Goal: Information Seeking & Learning: Learn about a topic

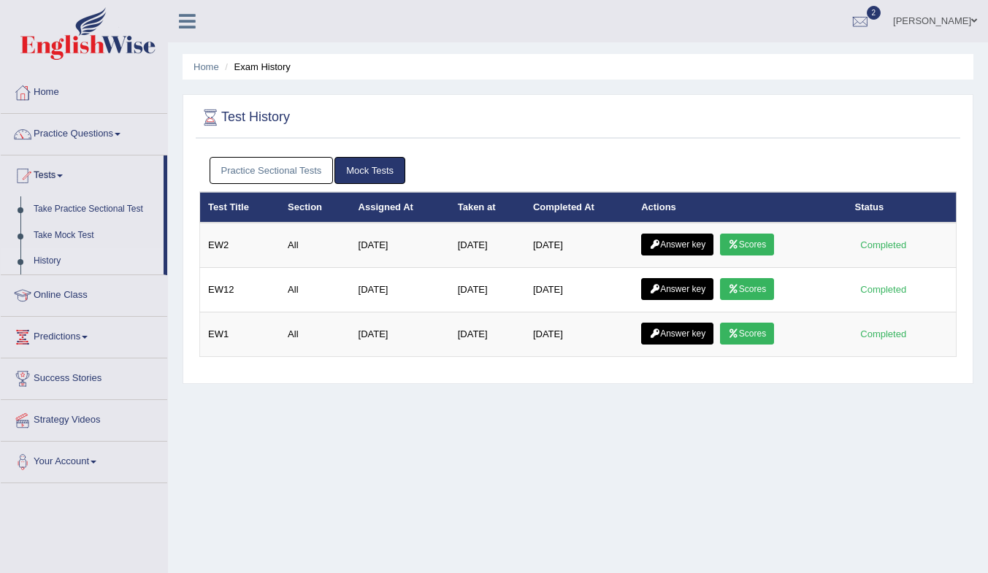
click at [469, 246] on icon at bounding box center [733, 244] width 11 height 9
click at [766, 294] on link "Scores" at bounding box center [747, 289] width 54 height 22
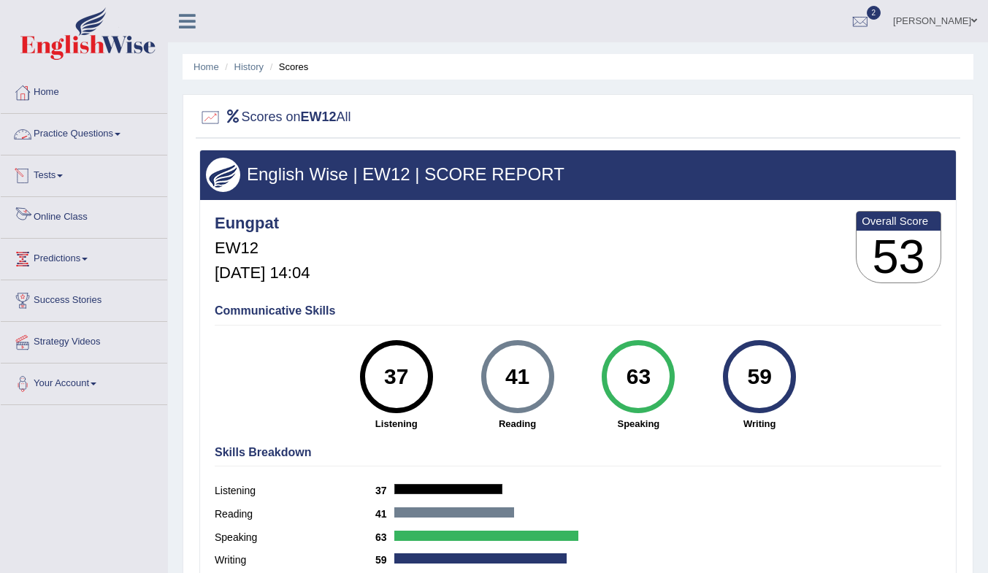
click at [56, 213] on link "Online Class" at bounding box center [84, 215] width 167 height 37
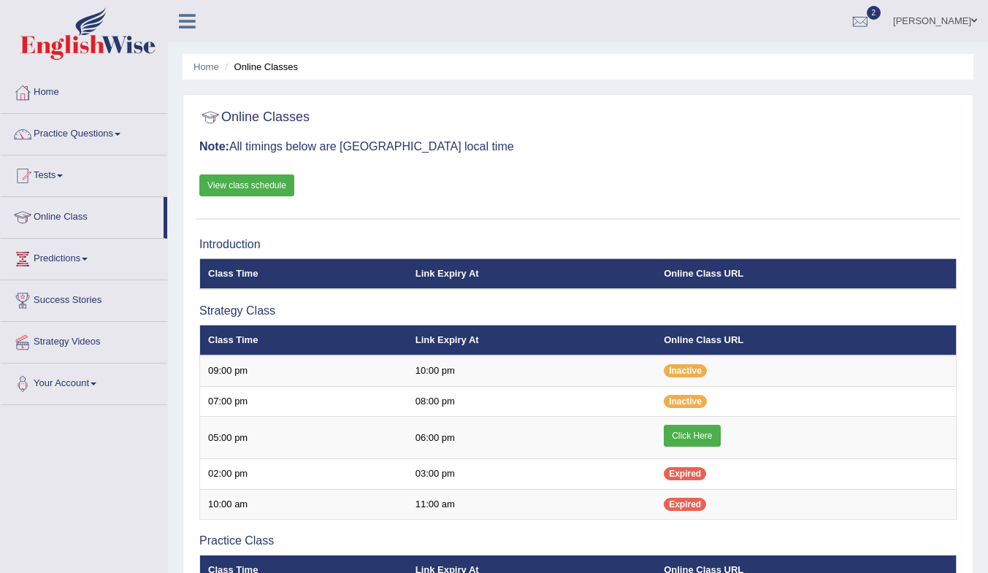
click at [242, 183] on link "View class schedule" at bounding box center [246, 186] width 95 height 22
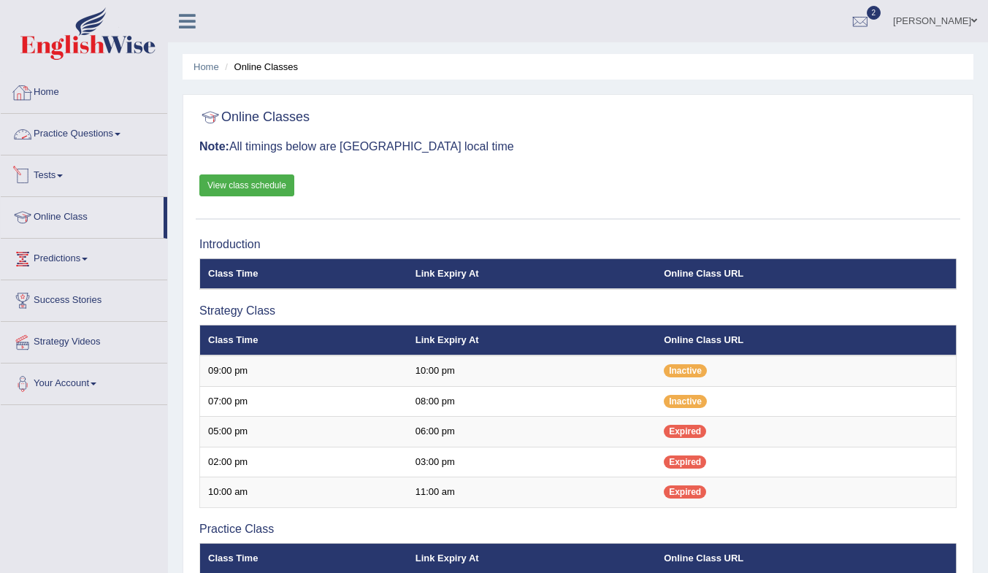
click at [46, 172] on link "Tests" at bounding box center [84, 174] width 167 height 37
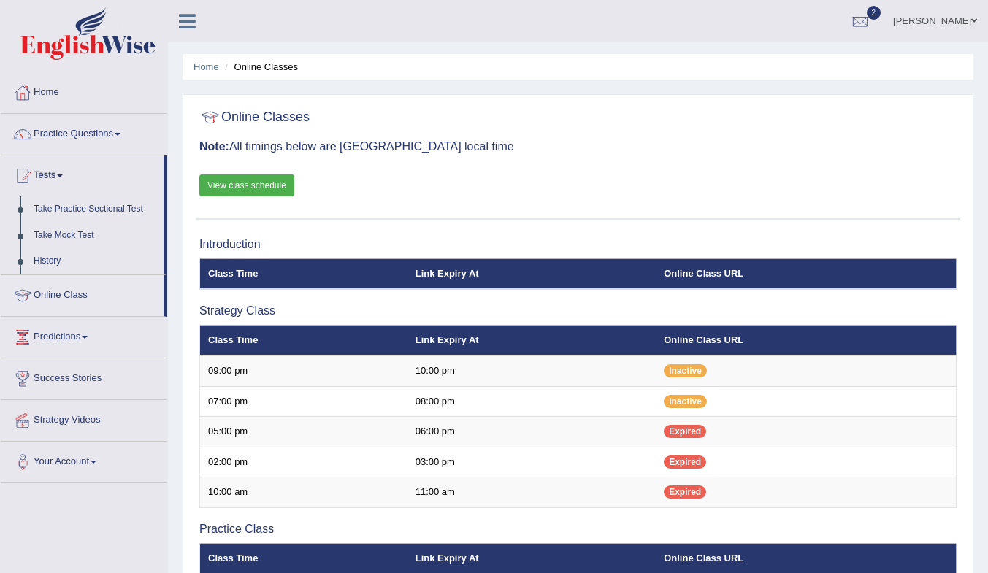
click at [77, 235] on link "Take Mock Test" at bounding box center [95, 236] width 137 height 26
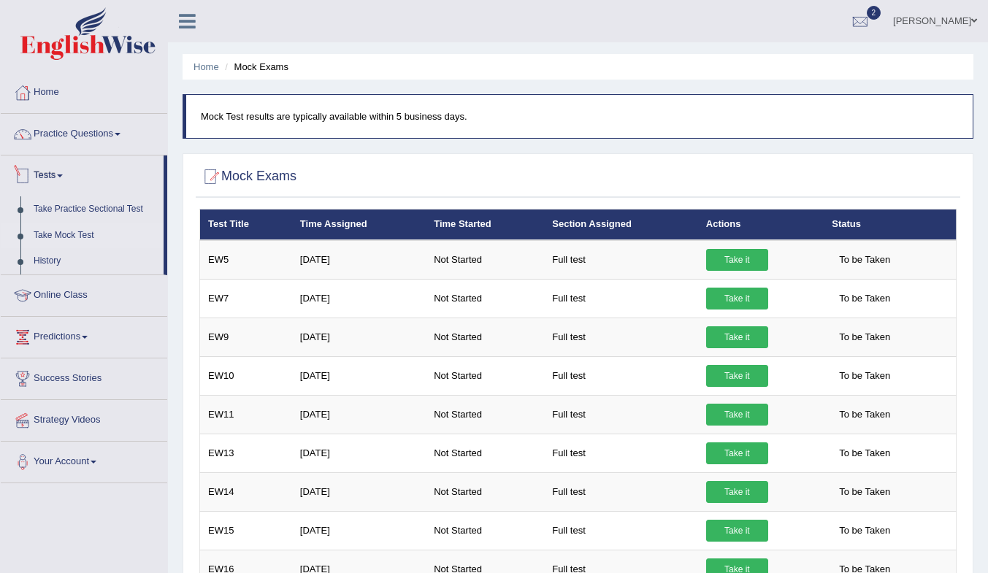
click at [39, 169] on link "Tests" at bounding box center [82, 174] width 163 height 37
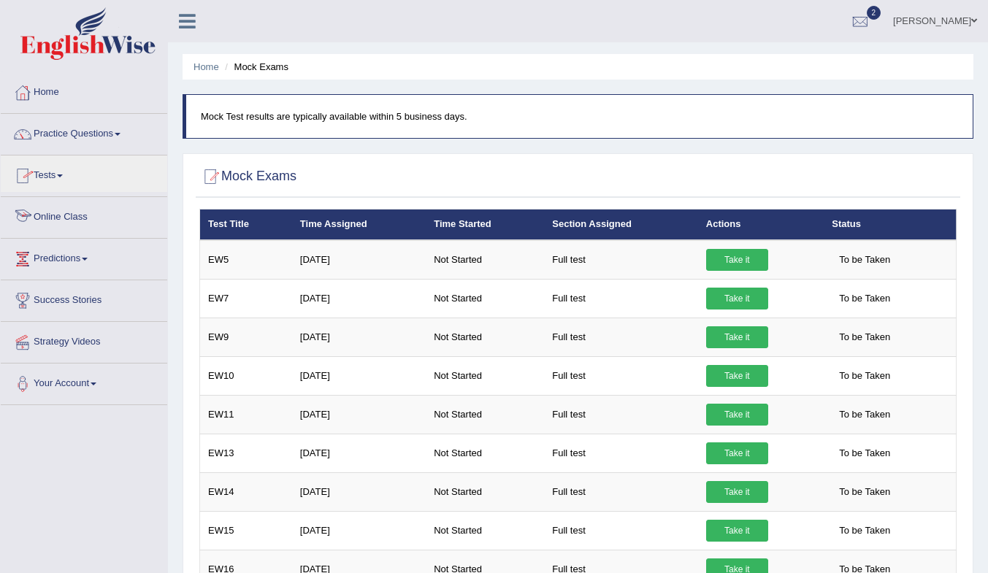
click at [46, 175] on link "Tests" at bounding box center [84, 174] width 167 height 37
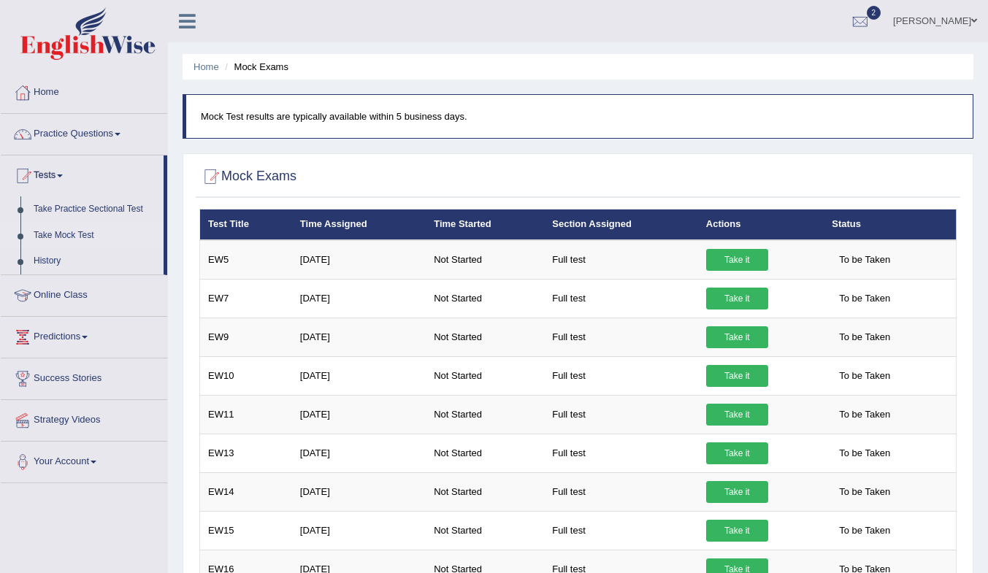
click at [68, 235] on link "Take Mock Test" at bounding box center [95, 236] width 137 height 26
click at [52, 259] on link "History" at bounding box center [95, 261] width 137 height 26
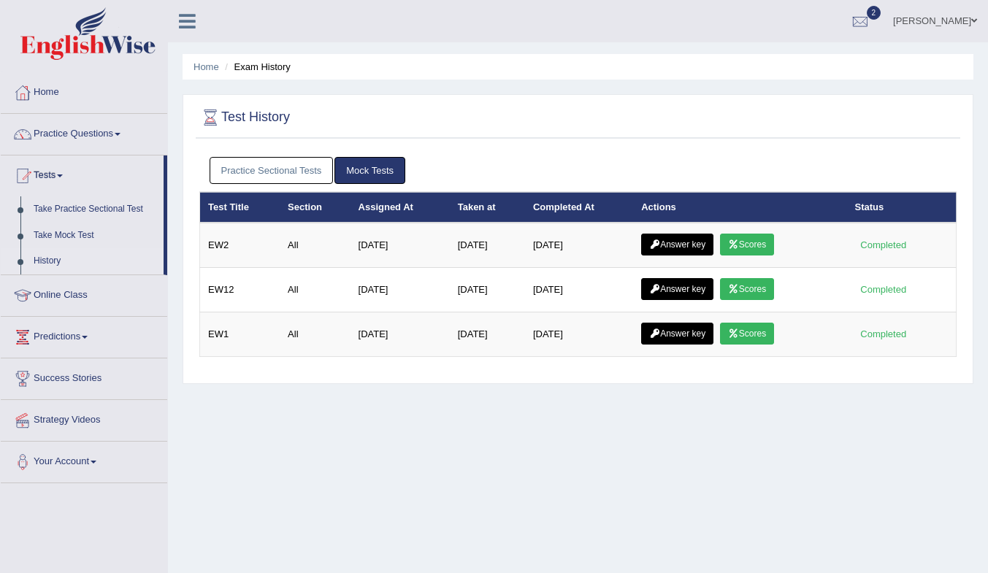
click at [747, 285] on link "Scores" at bounding box center [747, 289] width 54 height 22
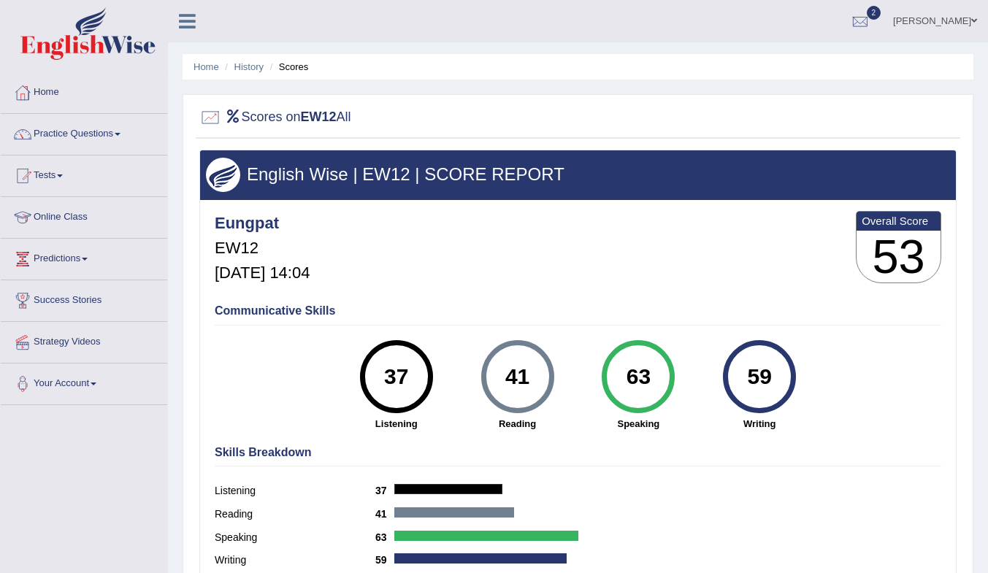
scroll to position [1, 0]
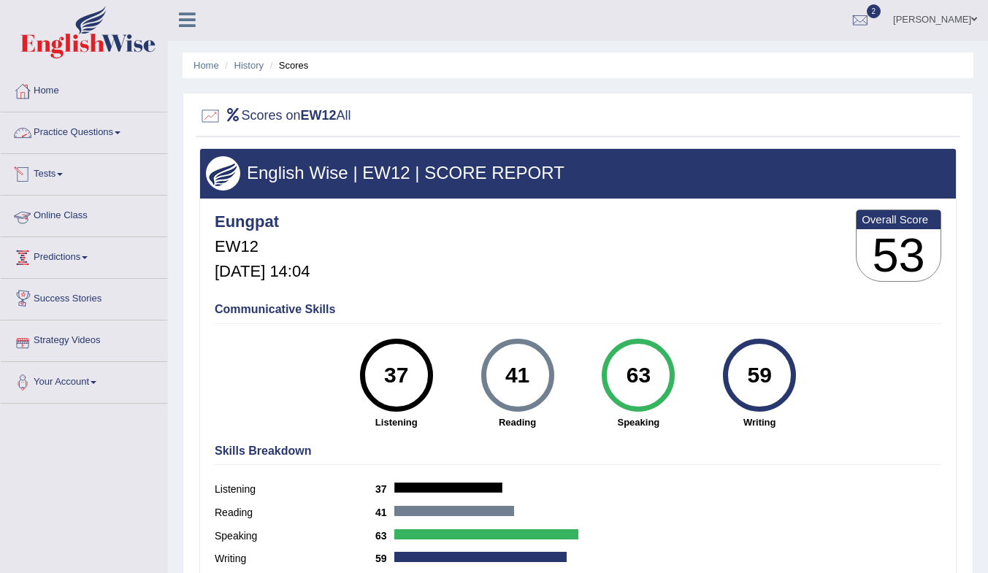
click at [96, 132] on link "Practice Questions" at bounding box center [84, 131] width 167 height 37
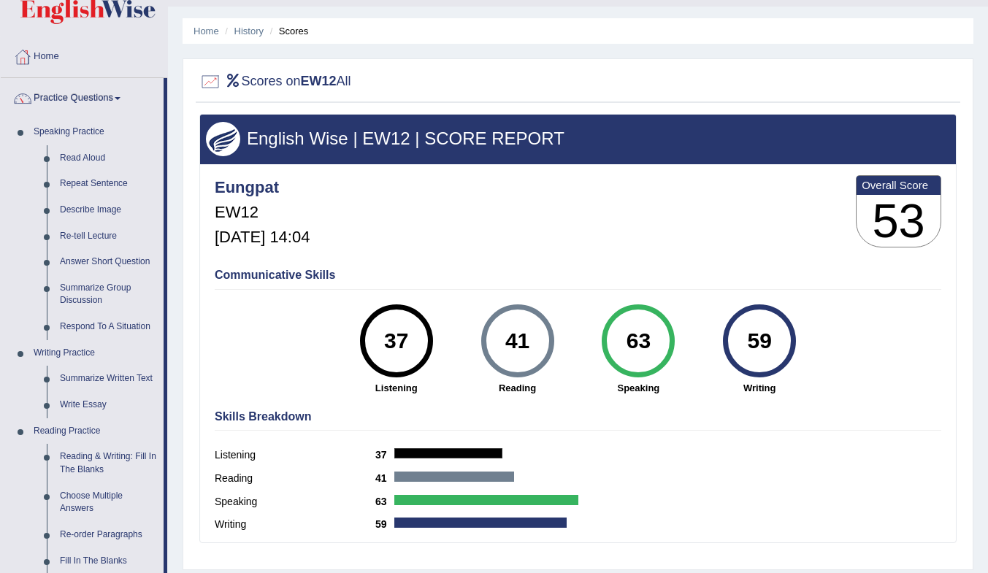
scroll to position [22, 0]
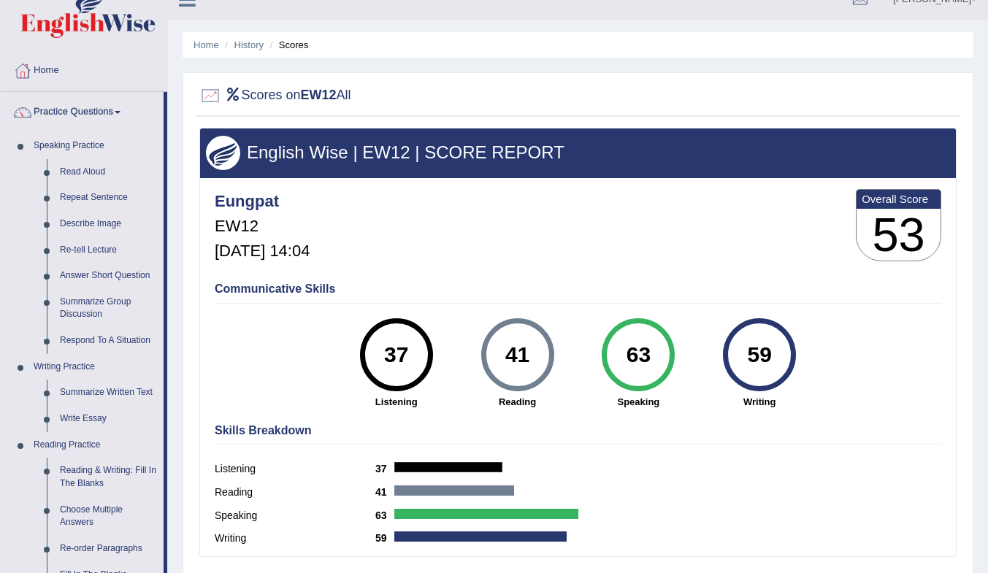
click at [242, 41] on link "History" at bounding box center [249, 44] width 29 height 11
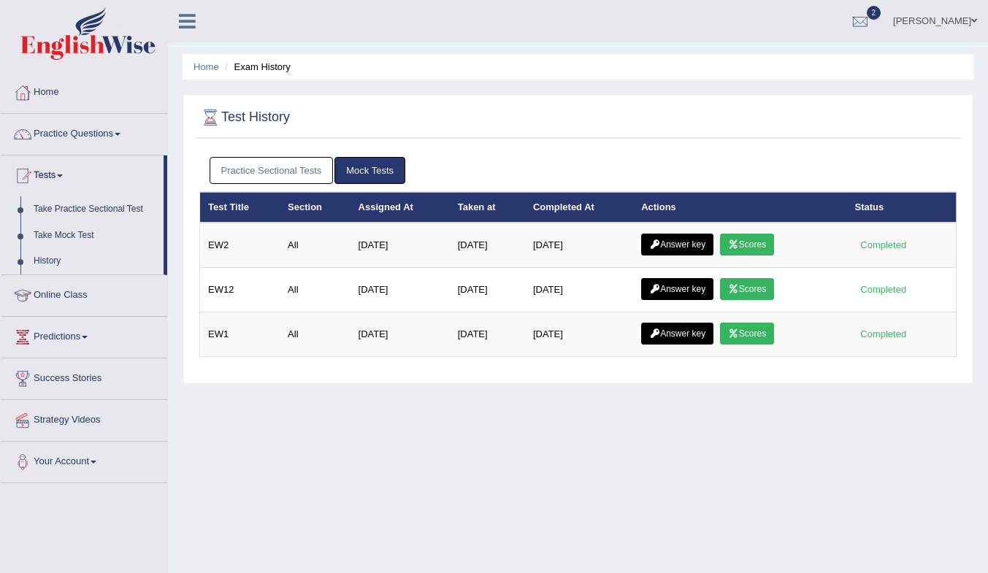
click at [685, 284] on link "Answer key" at bounding box center [677, 289] width 72 height 22
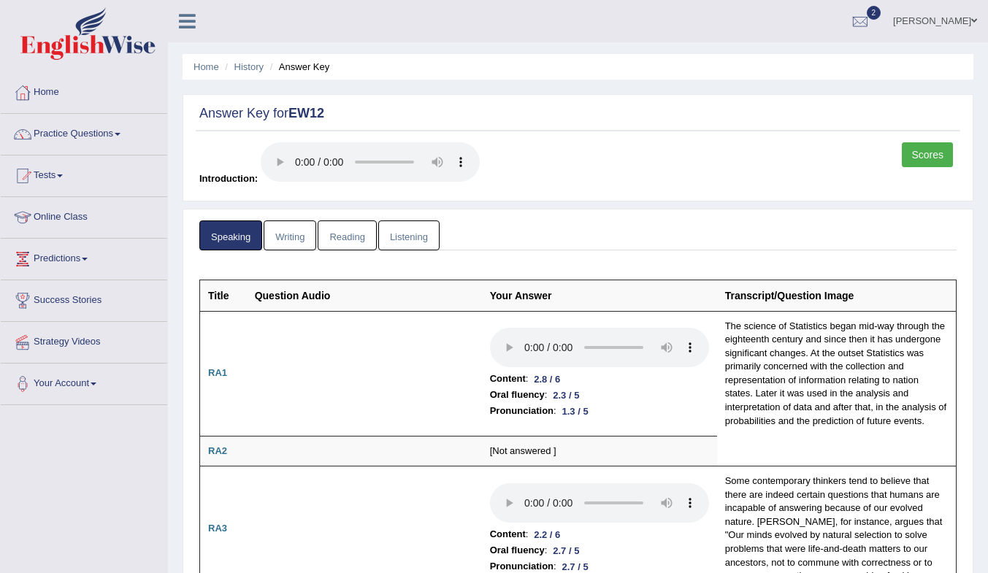
click at [422, 238] on link "Listening" at bounding box center [408, 236] width 61 height 30
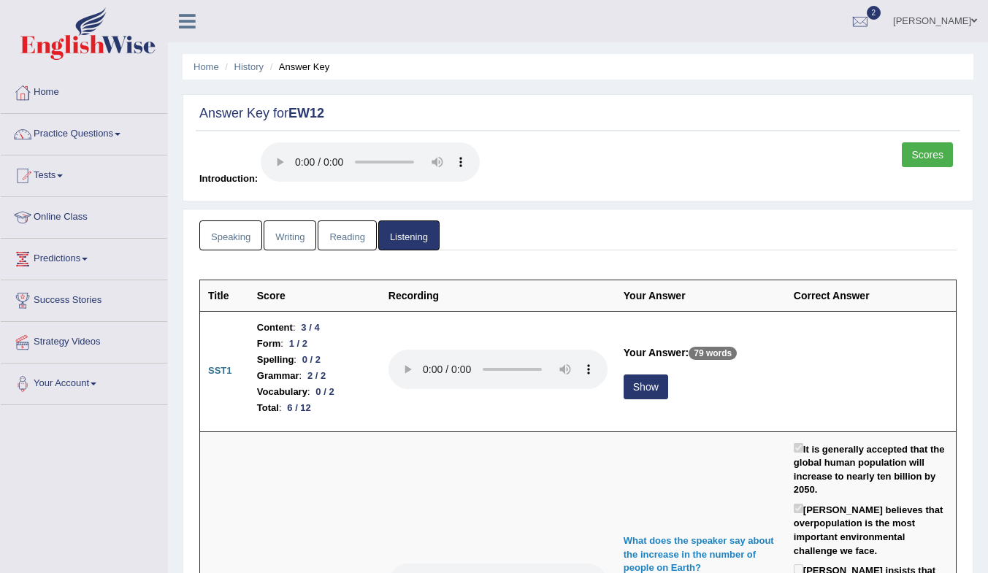
click at [340, 243] on link "Reading" at bounding box center [347, 236] width 58 height 30
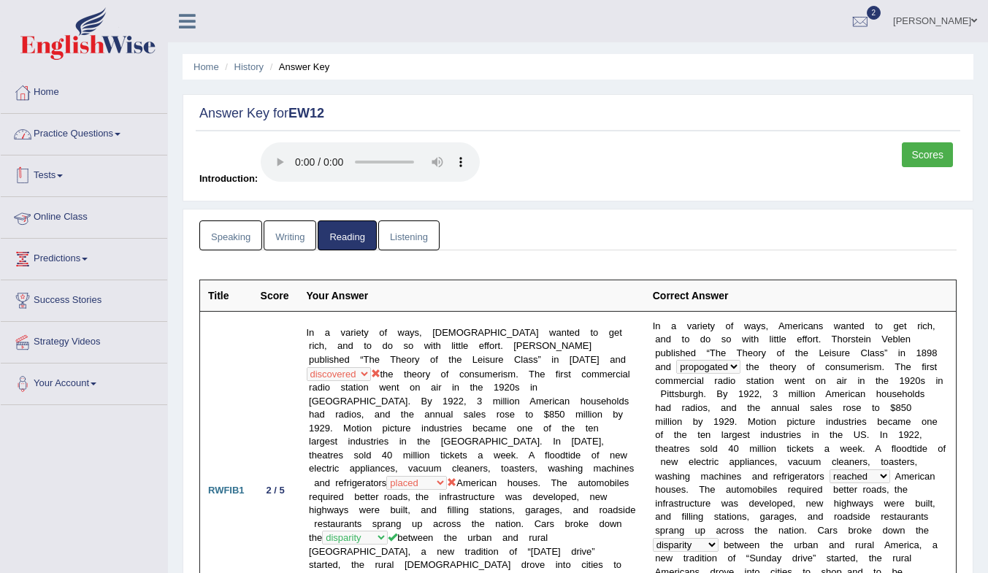
click at [79, 133] on link "Practice Questions" at bounding box center [84, 132] width 167 height 37
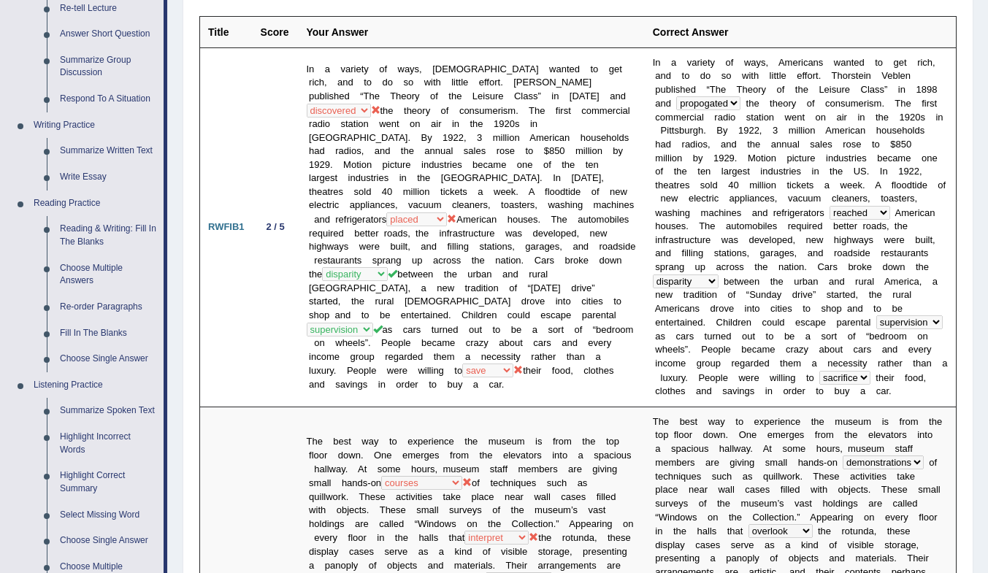
scroll to position [292, 0]
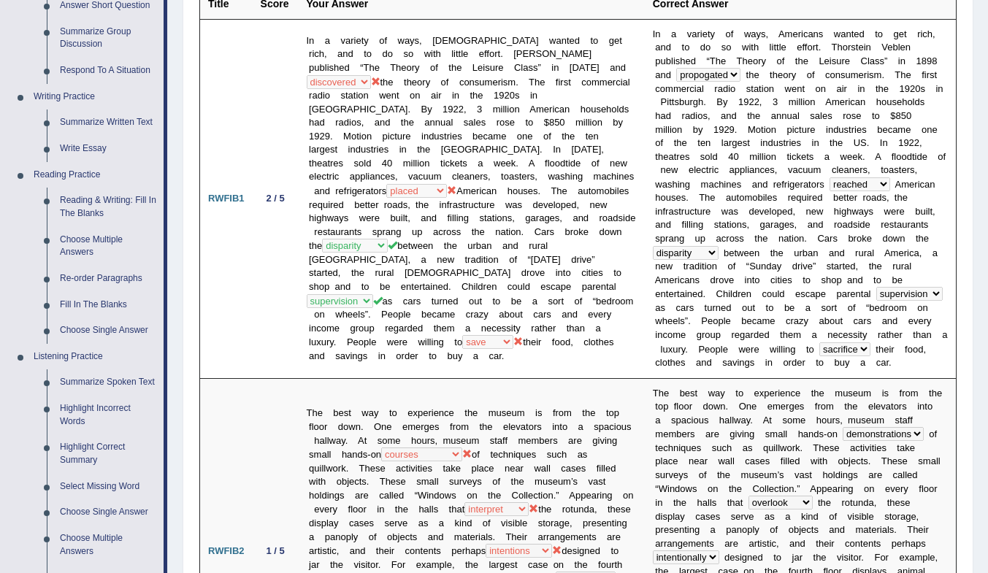
click at [99, 302] on link "Fill In The Blanks" at bounding box center [108, 305] width 110 height 26
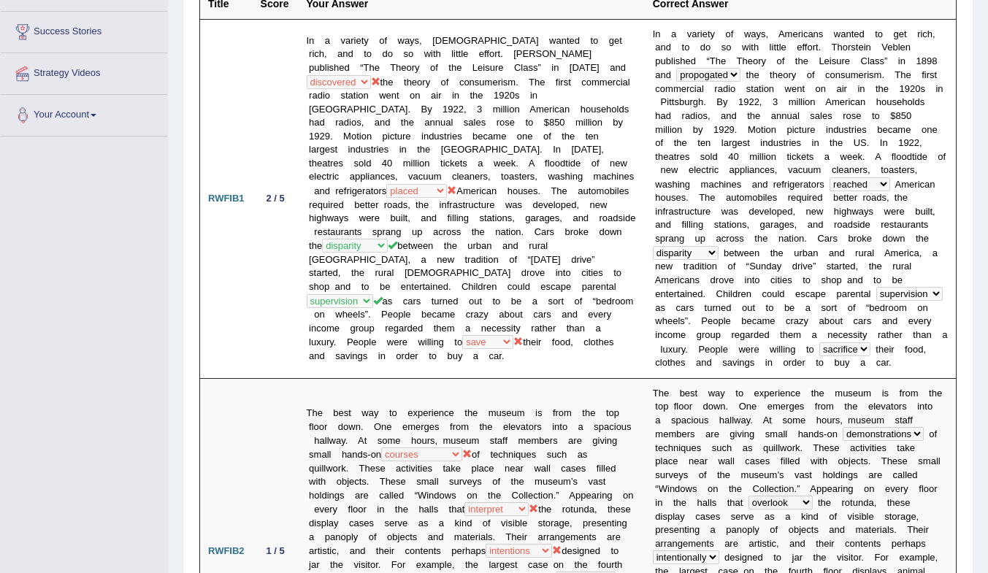
scroll to position [291, 0]
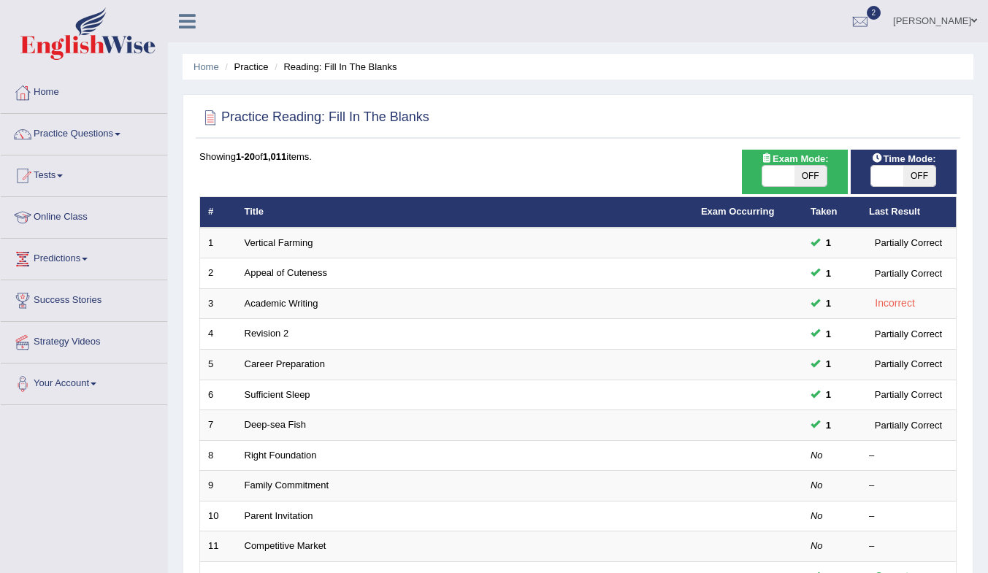
click at [280, 457] on link "Right Foundation" at bounding box center [281, 455] width 72 height 11
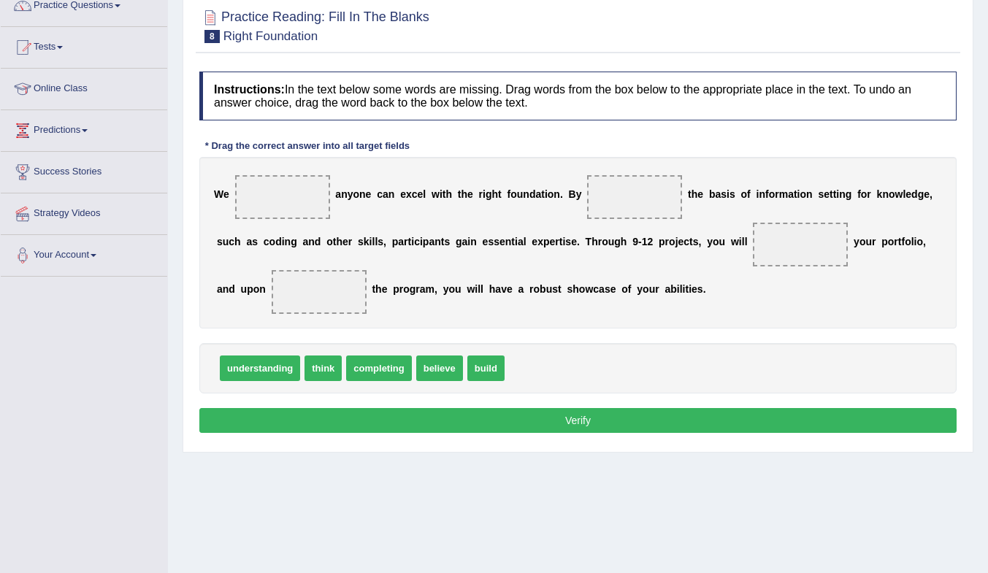
scroll to position [140, 0]
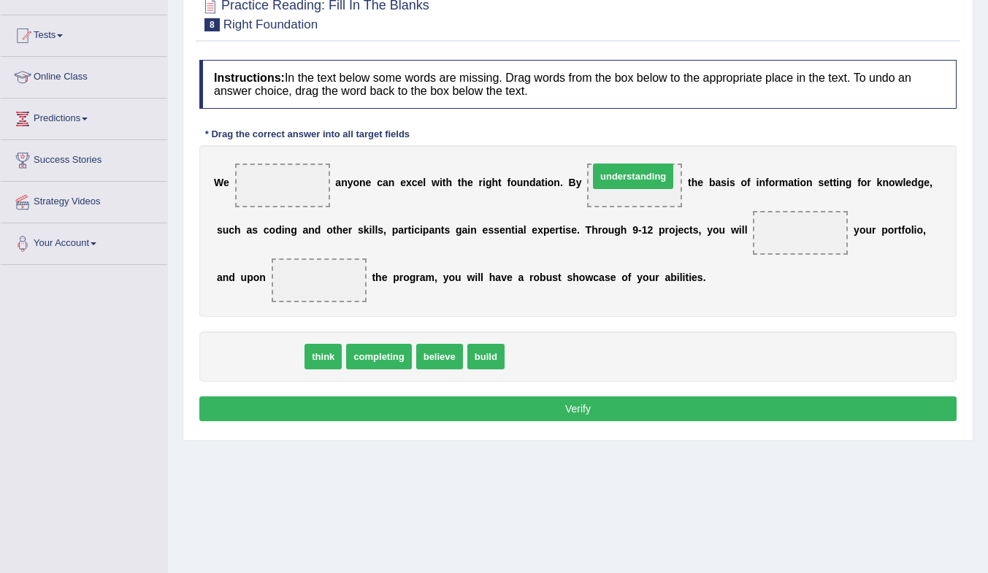
drag, startPoint x: 264, startPoint y: 359, endPoint x: 638, endPoint y: 179, distance: 414.6
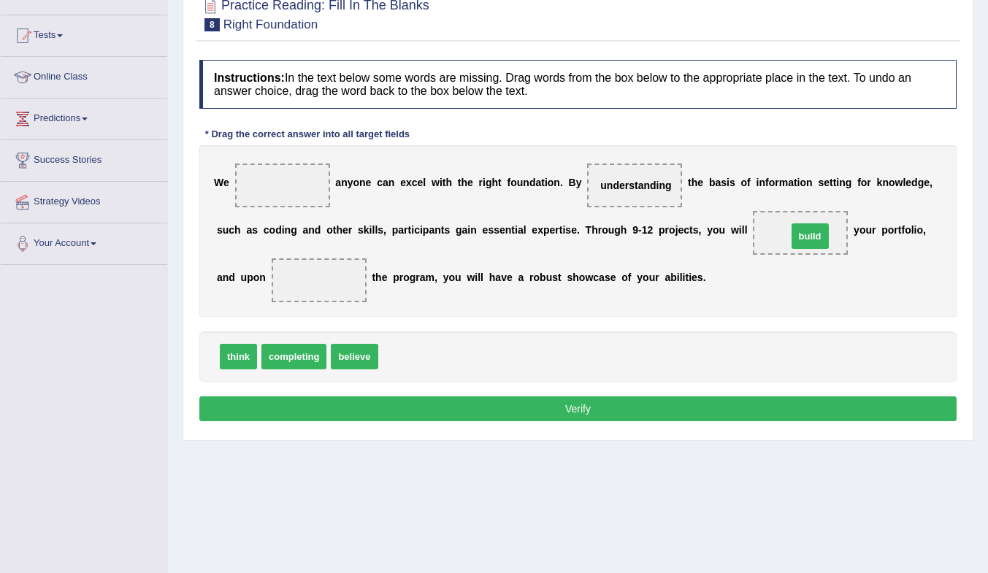
drag, startPoint x: 433, startPoint y: 350, endPoint x: 812, endPoint y: 238, distance: 394.6
drag, startPoint x: 291, startPoint y: 363, endPoint x: 801, endPoint y: 236, distance: 525.5
drag, startPoint x: 344, startPoint y: 358, endPoint x: 357, endPoint y: 281, distance: 78.4
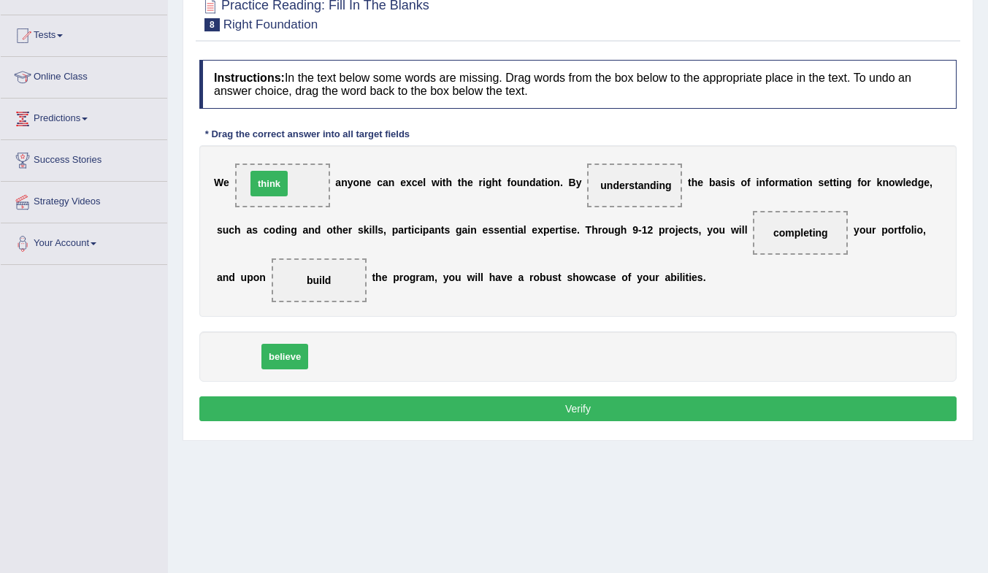
drag, startPoint x: 237, startPoint y: 354, endPoint x: 267, endPoint y: 183, distance: 173.0
click at [573, 409] on button "Verify" at bounding box center [578, 409] width 758 height 25
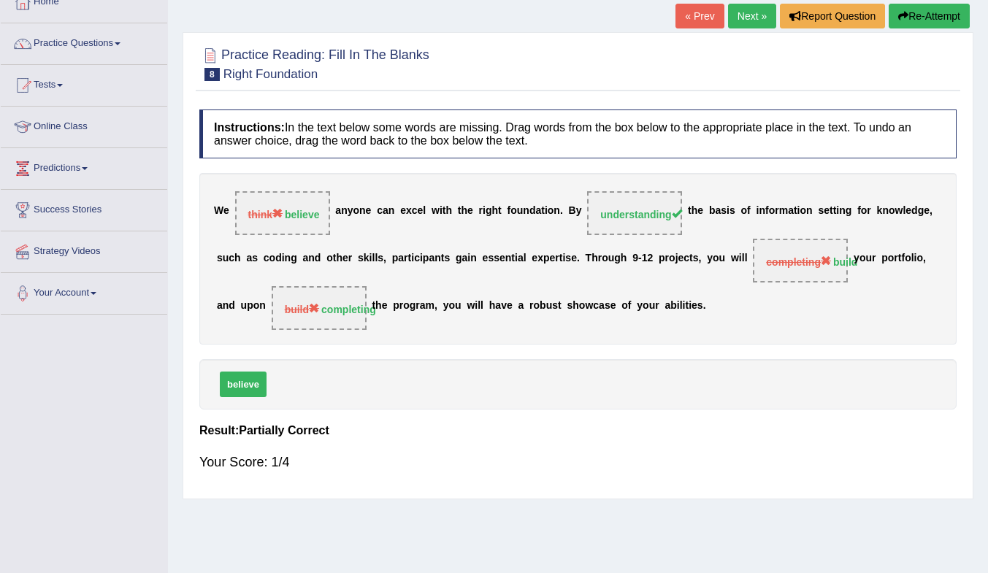
scroll to position [73, 0]
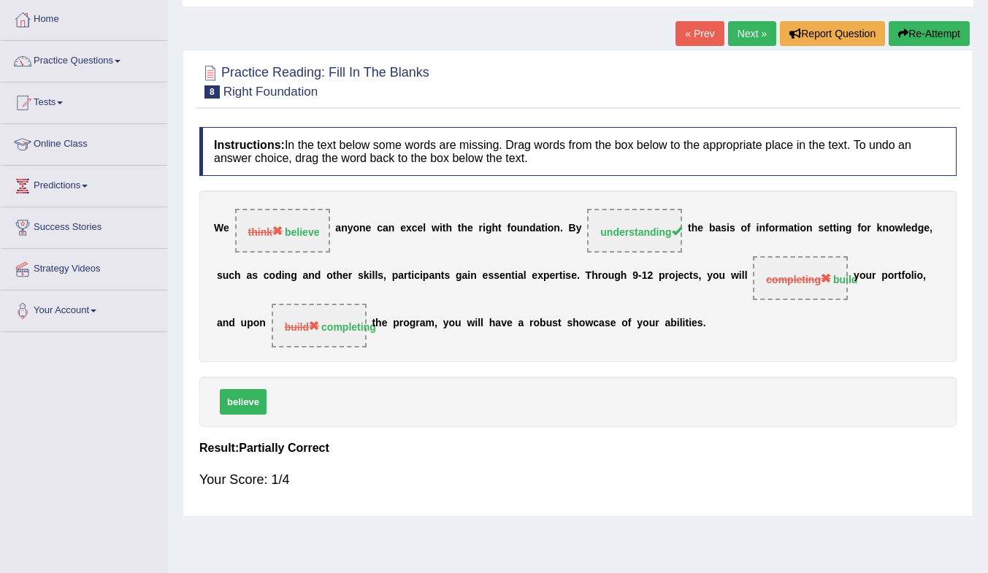
click at [752, 33] on link "Next »" at bounding box center [752, 33] width 48 height 25
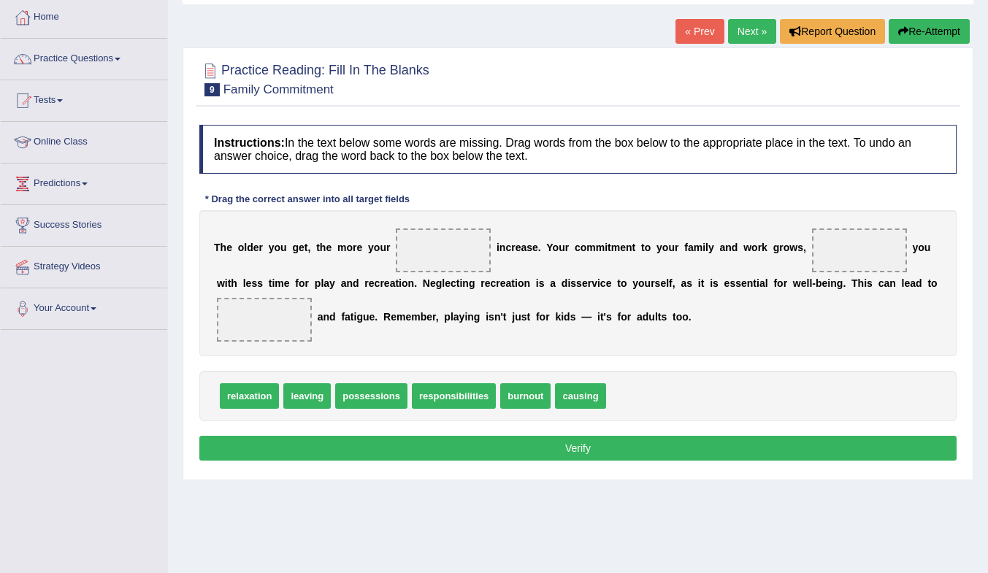
scroll to position [88, 0]
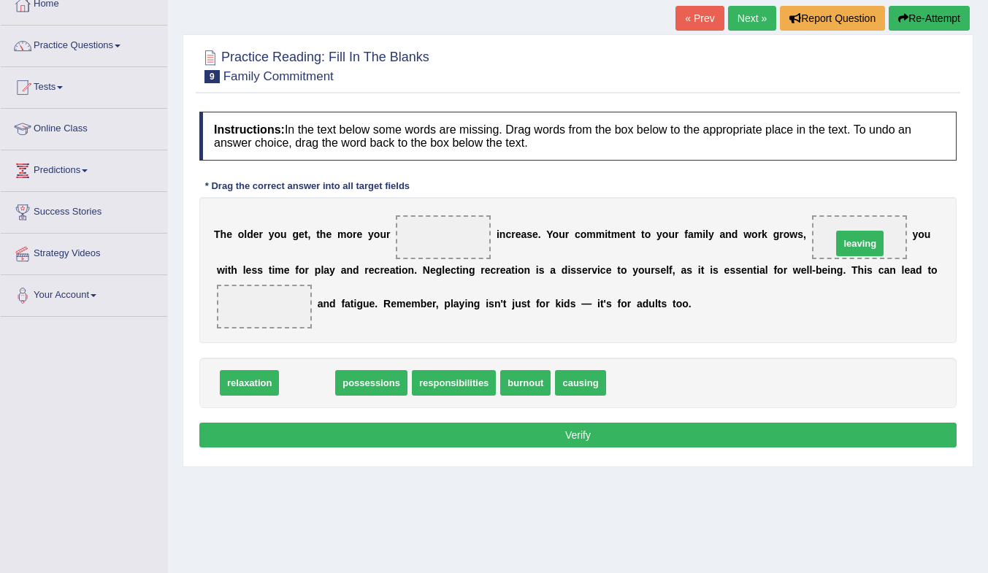
drag, startPoint x: 307, startPoint y: 388, endPoint x: 860, endPoint y: 249, distance: 570.2
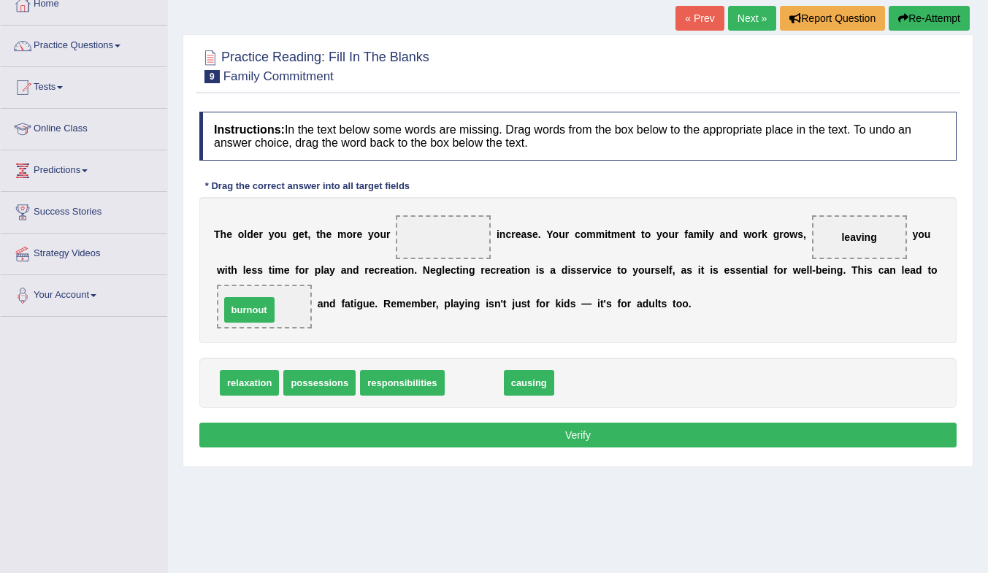
drag, startPoint x: 478, startPoint y: 390, endPoint x: 253, endPoint y: 317, distance: 236.6
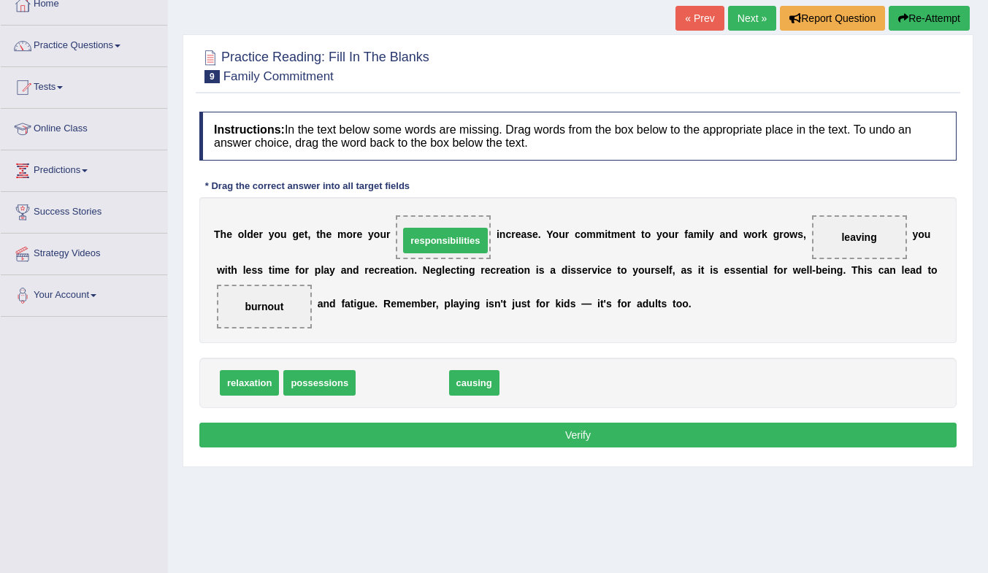
drag, startPoint x: 402, startPoint y: 384, endPoint x: 428, endPoint y: 238, distance: 148.5
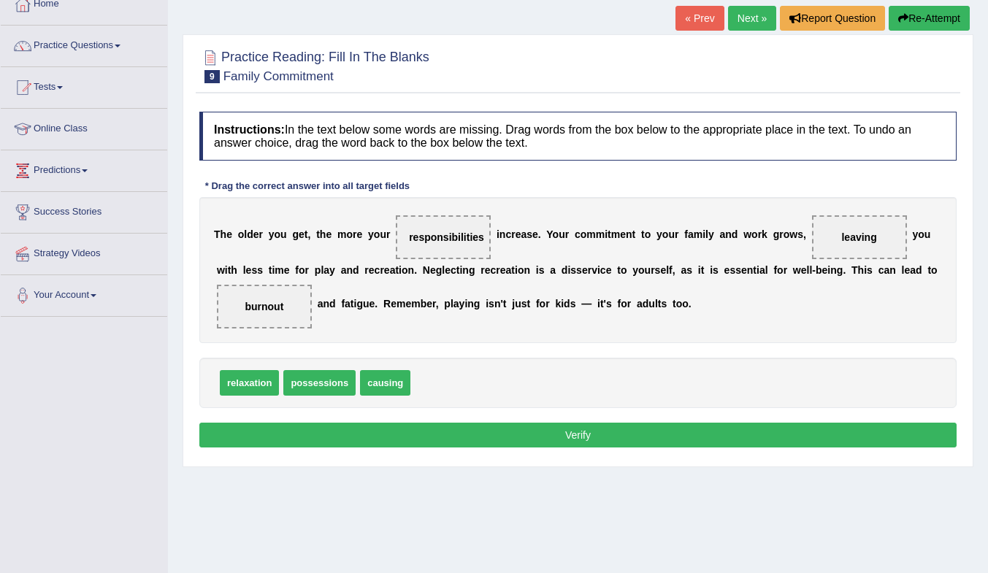
click at [520, 431] on button "Verify" at bounding box center [578, 435] width 758 height 25
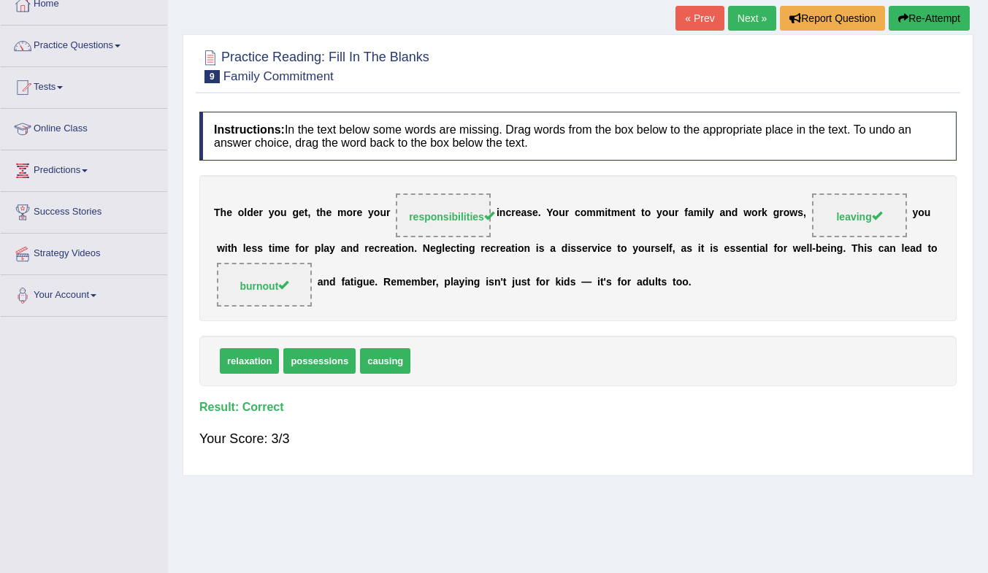
click at [750, 19] on link "Next »" at bounding box center [752, 18] width 48 height 25
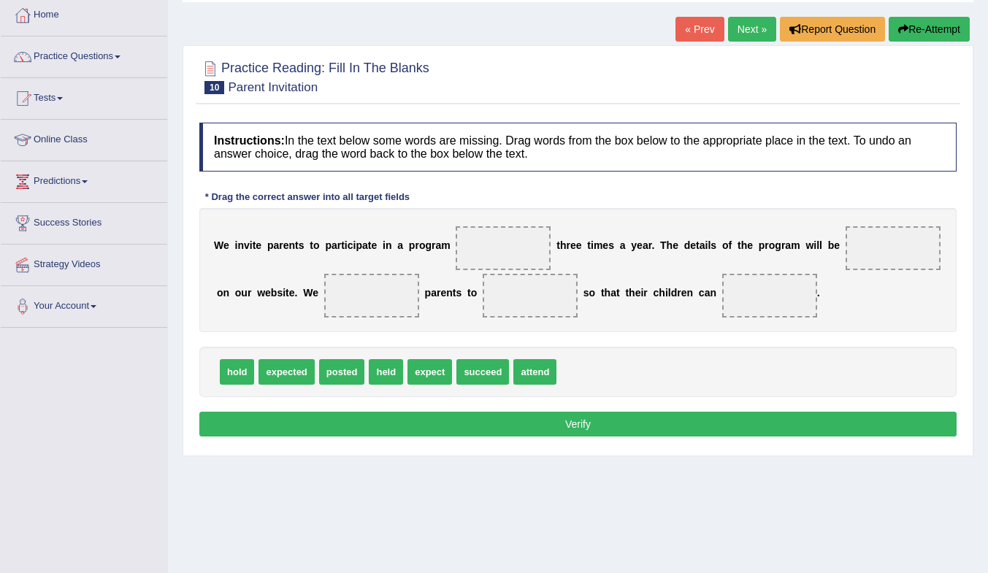
scroll to position [85, 0]
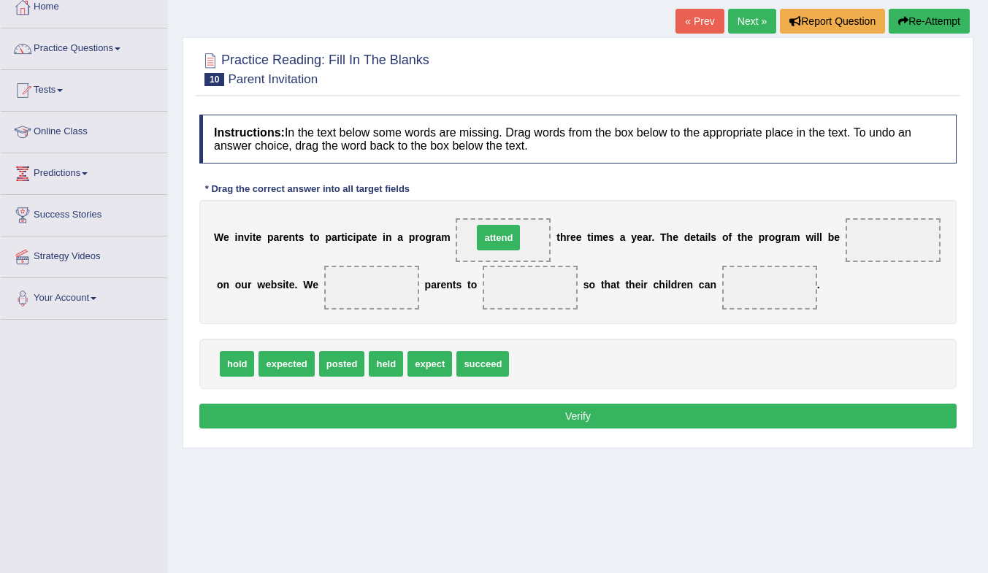
drag, startPoint x: 544, startPoint y: 367, endPoint x: 508, endPoint y: 241, distance: 131.6
drag, startPoint x: 498, startPoint y: 240, endPoint x: 553, endPoint y: 370, distance: 141.4
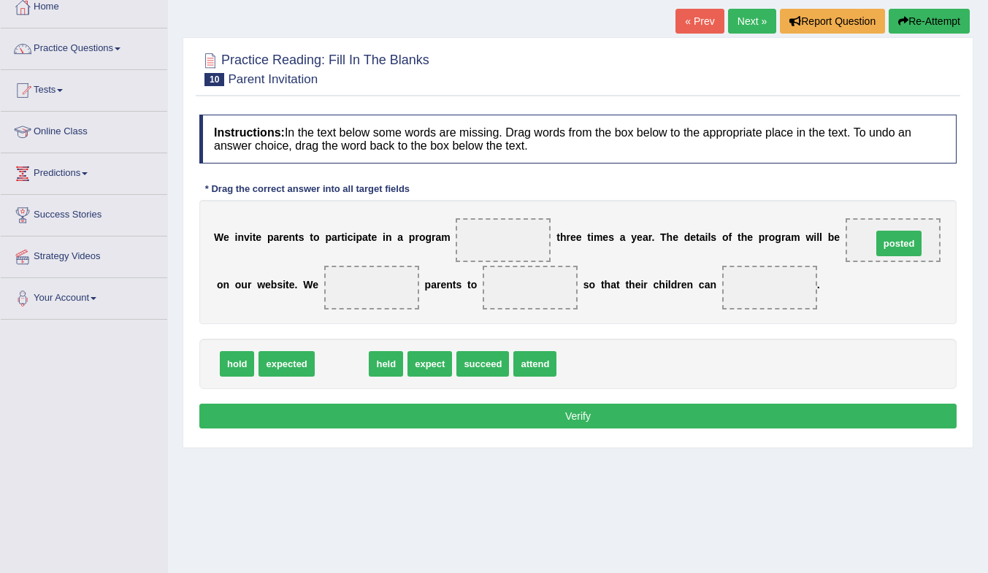
drag, startPoint x: 330, startPoint y: 368, endPoint x: 887, endPoint y: 246, distance: 569.9
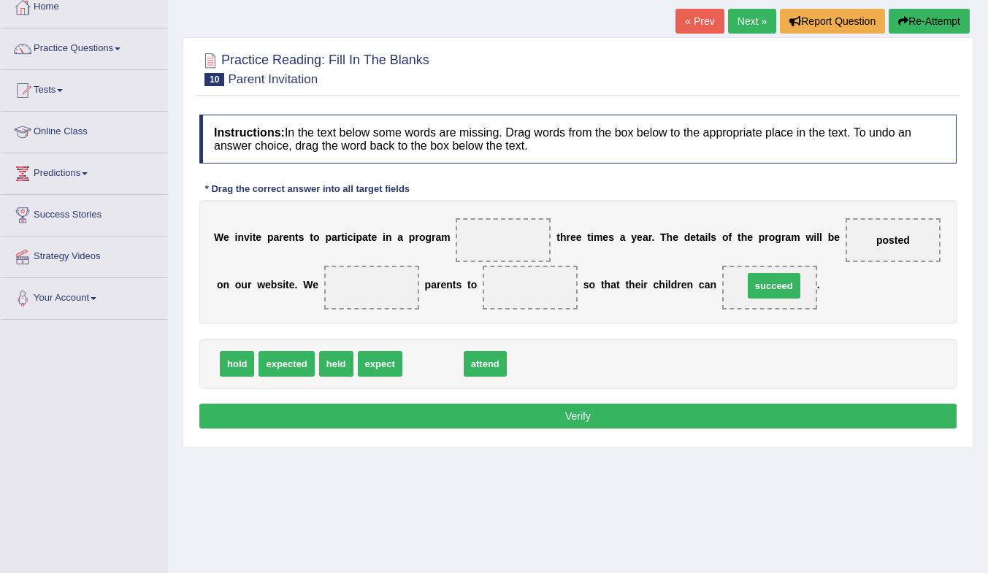
drag, startPoint x: 417, startPoint y: 363, endPoint x: 758, endPoint y: 285, distance: 350.0
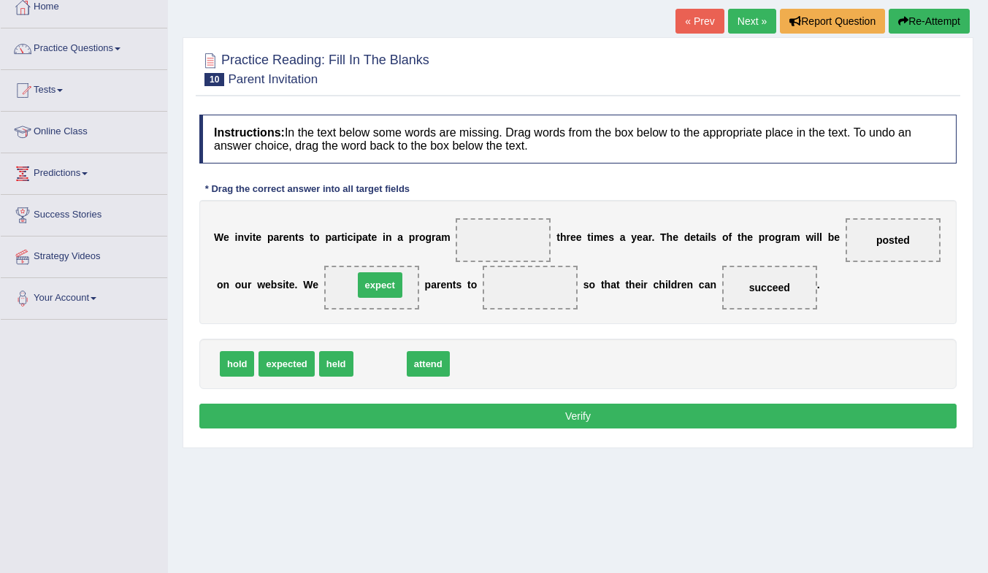
drag, startPoint x: 378, startPoint y: 370, endPoint x: 378, endPoint y: 291, distance: 78.9
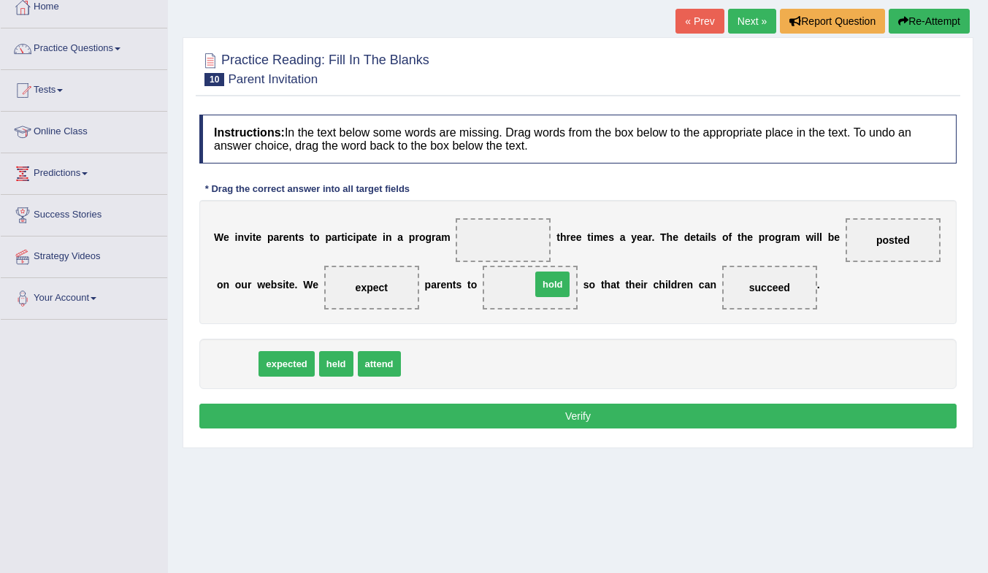
drag, startPoint x: 226, startPoint y: 362, endPoint x: 542, endPoint y: 282, distance: 325.5
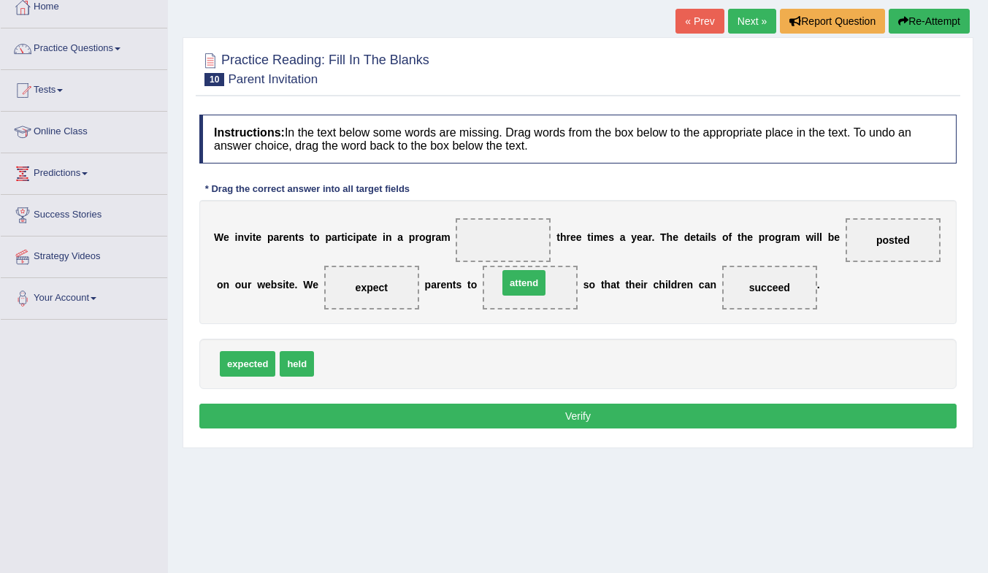
drag, startPoint x: 338, startPoint y: 365, endPoint x: 522, endPoint y: 283, distance: 201.2
drag, startPoint x: 302, startPoint y: 365, endPoint x: 500, endPoint y: 240, distance: 234.5
click at [575, 422] on button "Verify" at bounding box center [578, 416] width 758 height 25
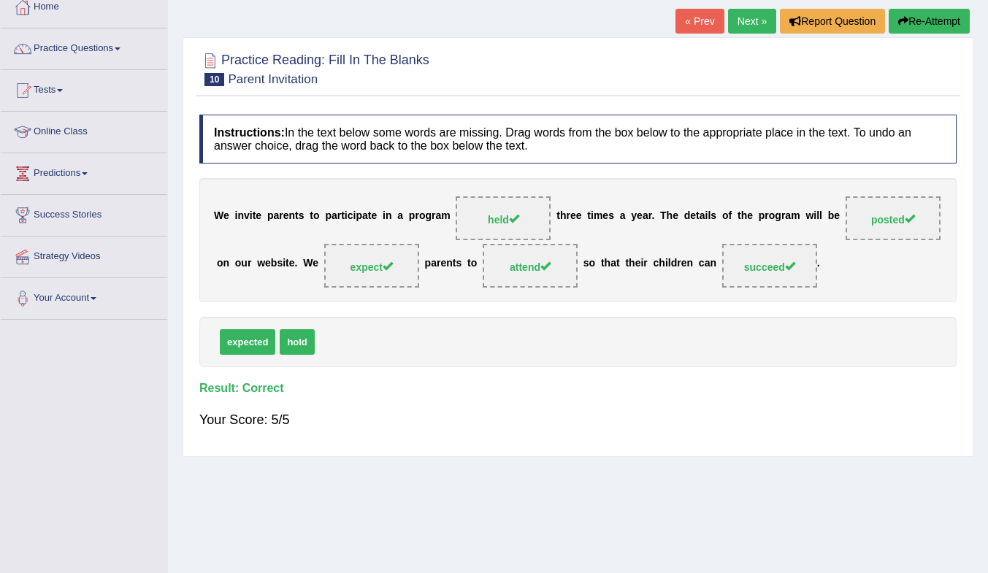
click at [743, 22] on link "Next »" at bounding box center [752, 21] width 48 height 25
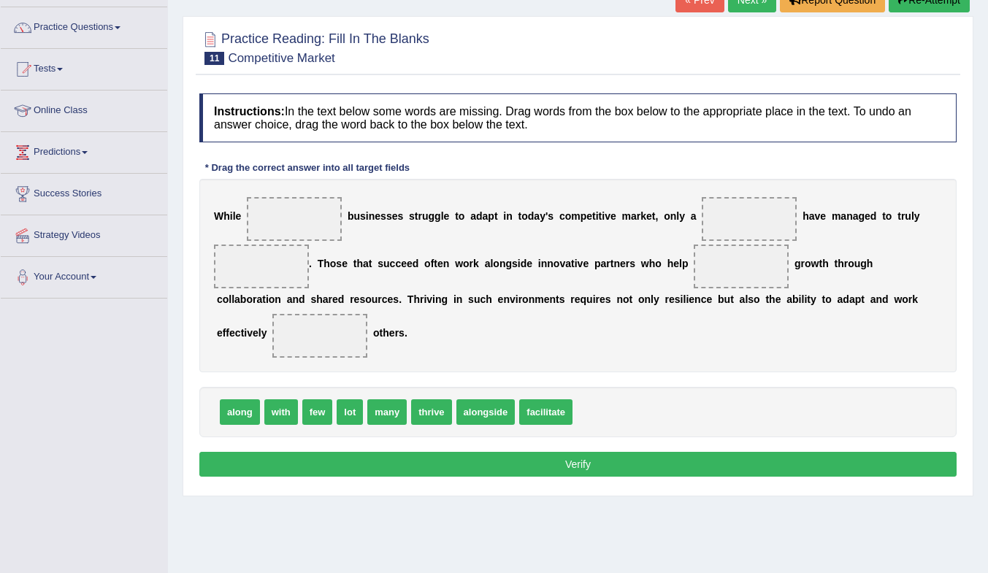
scroll to position [113, 0]
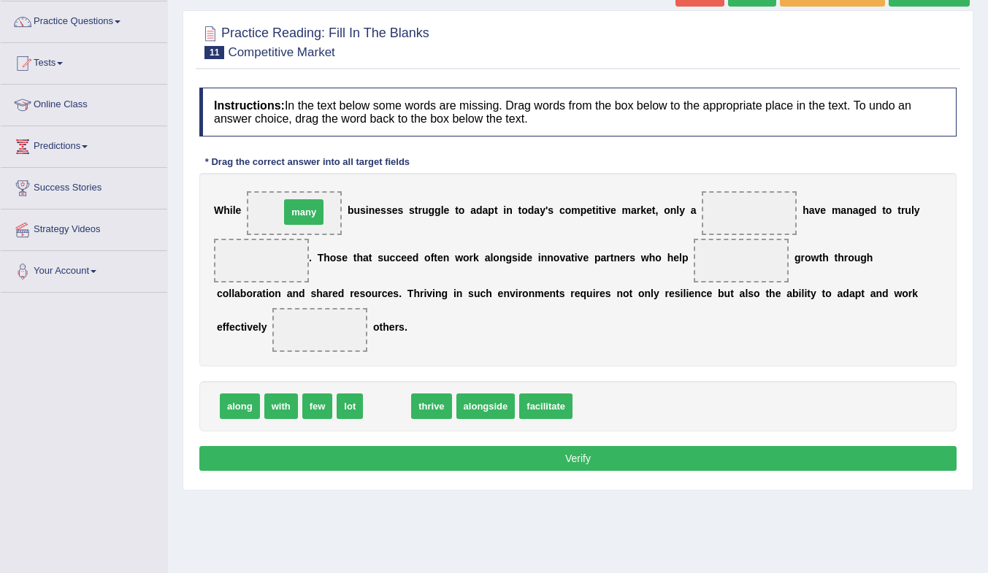
drag, startPoint x: 395, startPoint y: 407, endPoint x: 312, endPoint y: 213, distance: 211.4
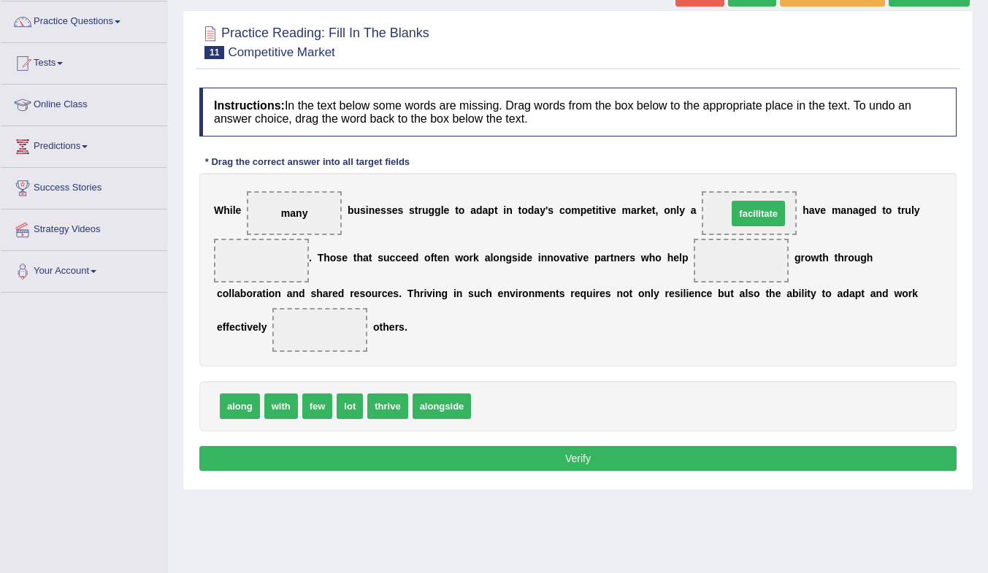
drag, startPoint x: 511, startPoint y: 408, endPoint x: 762, endPoint y: 216, distance: 316.8
drag, startPoint x: 462, startPoint y: 413, endPoint x: 262, endPoint y: 260, distance: 252.2
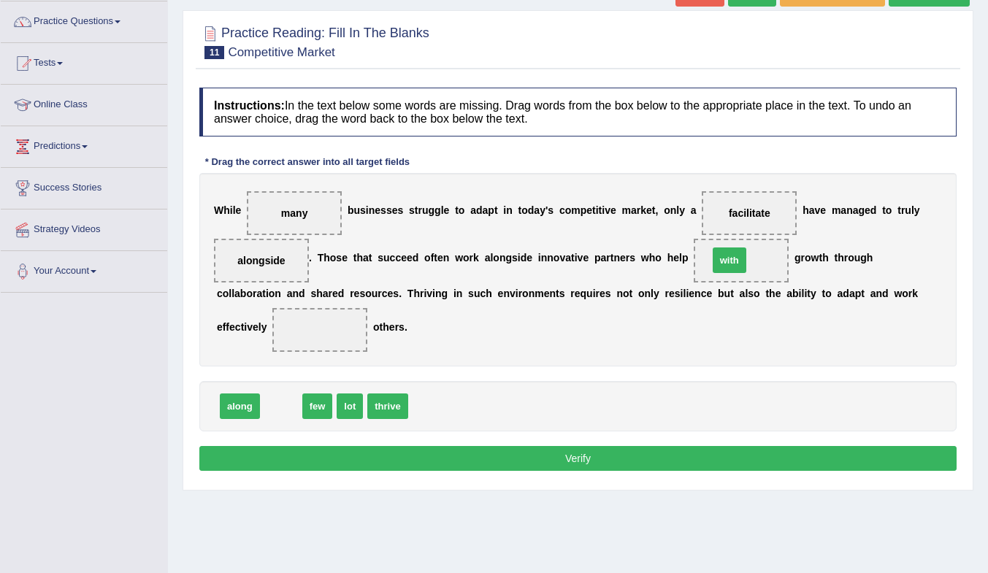
drag, startPoint x: 278, startPoint y: 405, endPoint x: 726, endPoint y: 259, distance: 471.8
drag, startPoint x: 685, startPoint y: 316, endPoint x: 737, endPoint y: 264, distance: 73.4
drag, startPoint x: 753, startPoint y: 210, endPoint x: 410, endPoint y: 404, distance: 394.2
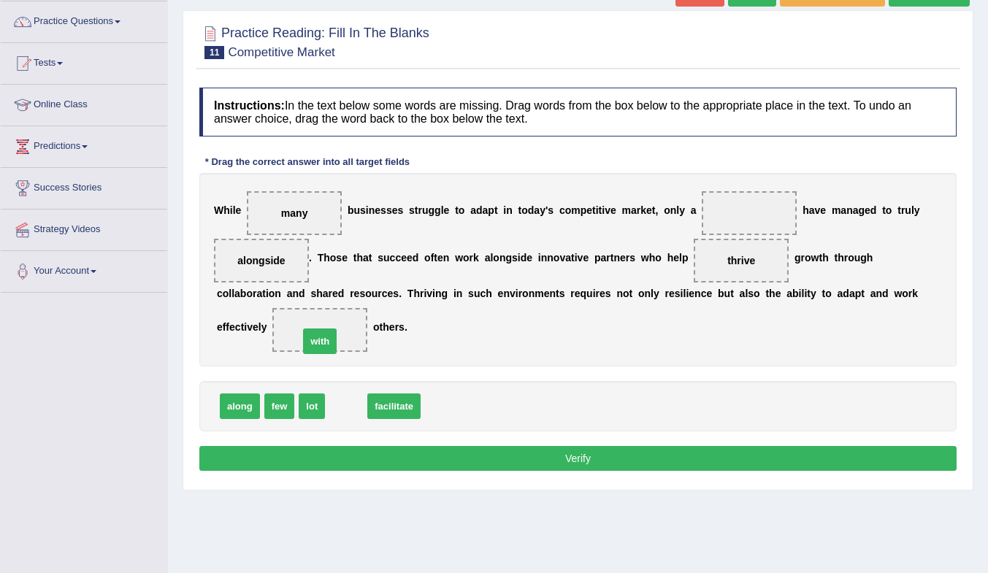
drag, startPoint x: 340, startPoint y: 401, endPoint x: 313, endPoint y: 340, distance: 66.8
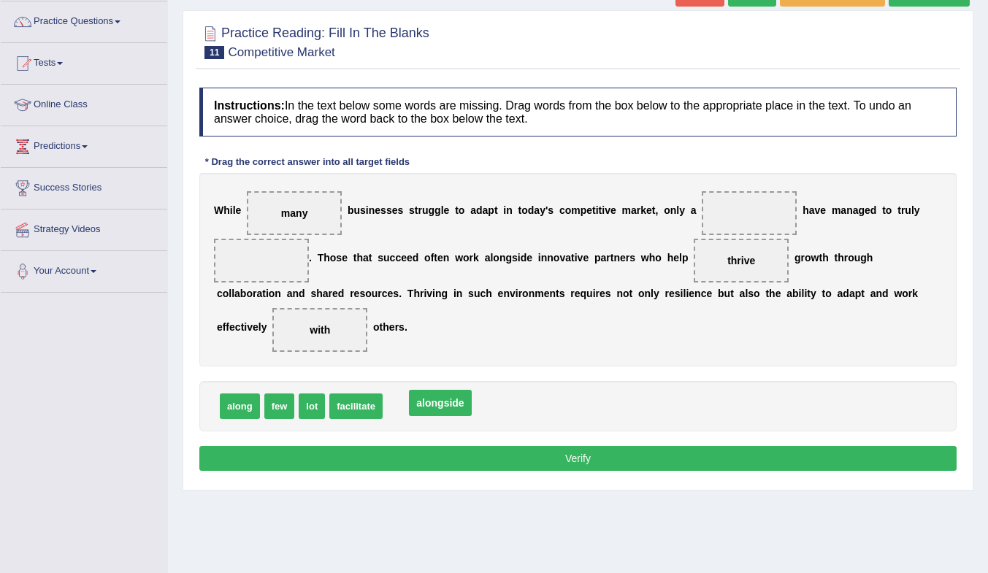
drag, startPoint x: 265, startPoint y: 256, endPoint x: 444, endPoint y: 399, distance: 228.8
click at [801, 274] on div "W h i l e many b u s i n e s s e s s t r u g g l e t o a d a p t i n t o d a y …" at bounding box center [578, 270] width 758 height 194
drag, startPoint x: 744, startPoint y: 258, endPoint x: 481, endPoint y: 405, distance: 301.6
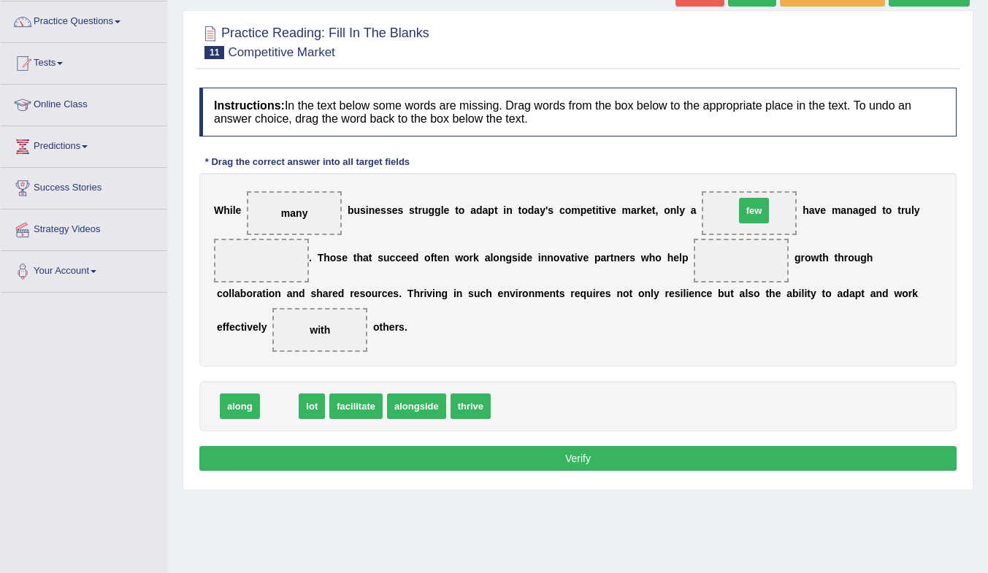
drag, startPoint x: 283, startPoint y: 407, endPoint x: 758, endPoint y: 211, distance: 513.6
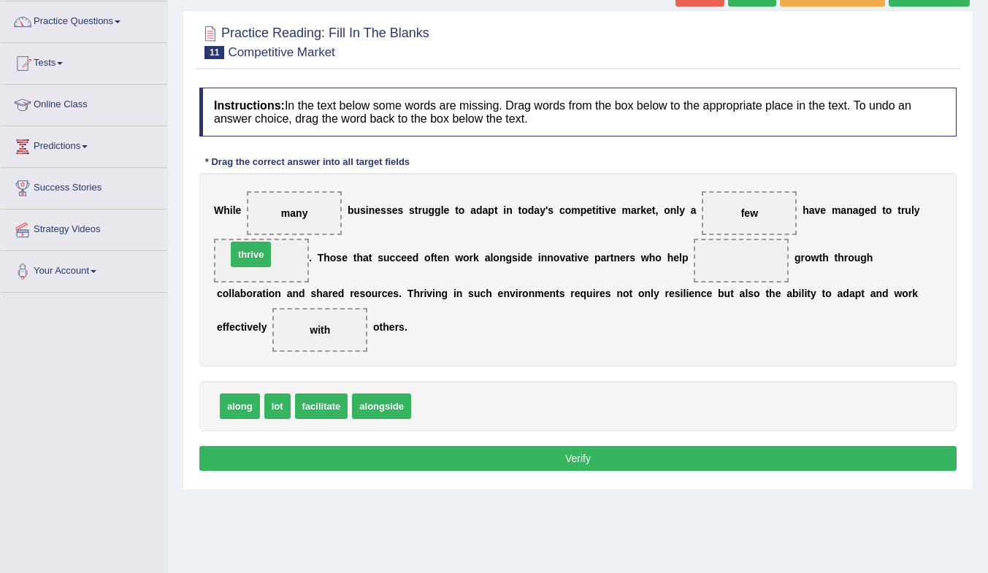
drag, startPoint x: 435, startPoint y: 404, endPoint x: 250, endPoint y: 252, distance: 239.3
drag, startPoint x: 389, startPoint y: 405, endPoint x: 754, endPoint y: 264, distance: 391.5
drag, startPoint x: 743, startPoint y: 261, endPoint x: 413, endPoint y: 408, distance: 361.0
drag, startPoint x: 317, startPoint y: 410, endPoint x: 755, endPoint y: 259, distance: 463.7
click at [740, 457] on button "Verify" at bounding box center [578, 458] width 758 height 25
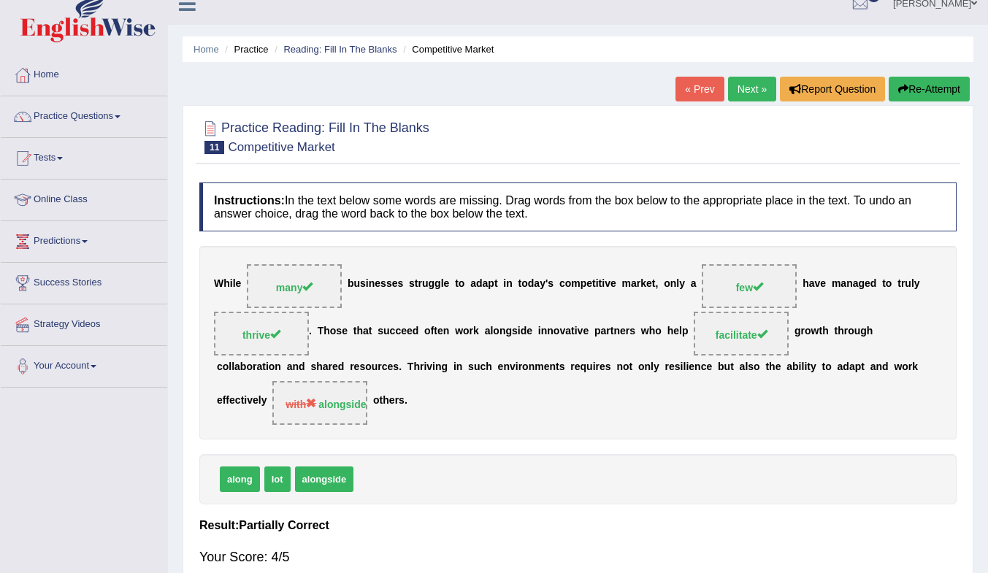
scroll to position [0, 0]
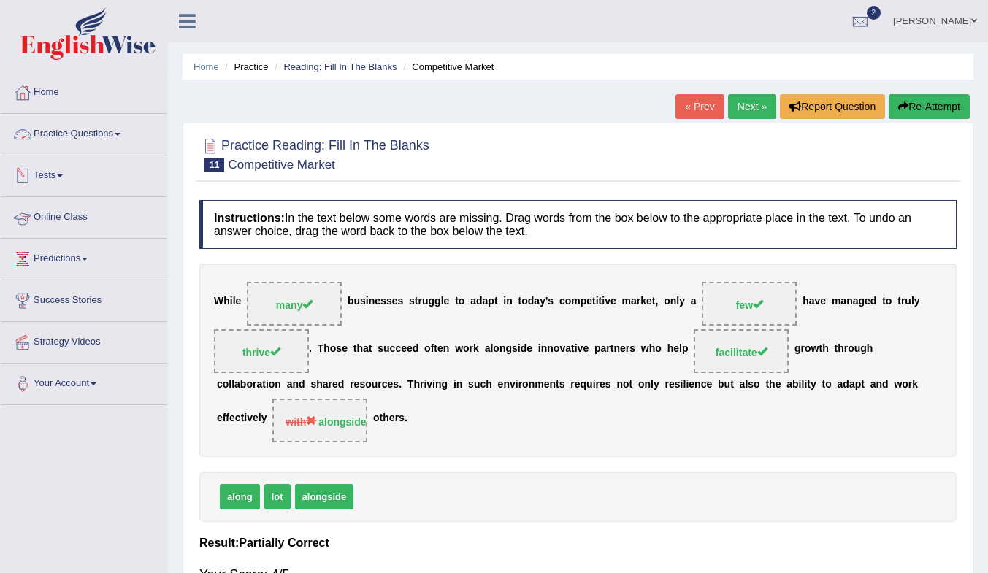
click at [82, 131] on link "Practice Questions" at bounding box center [84, 132] width 167 height 37
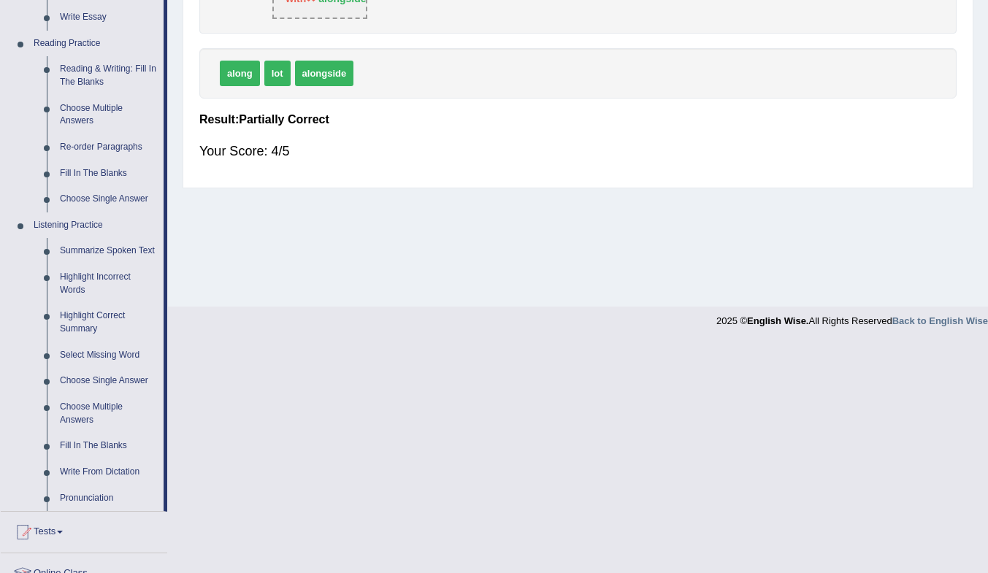
scroll to position [438, 0]
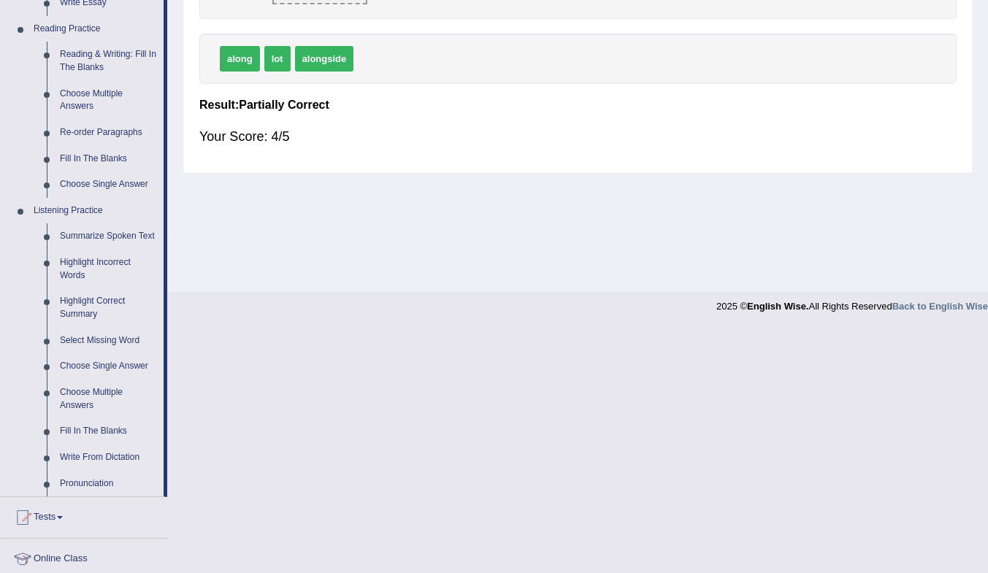
click at [85, 53] on link "Reading & Writing: Fill In The Blanks" at bounding box center [108, 61] width 110 height 39
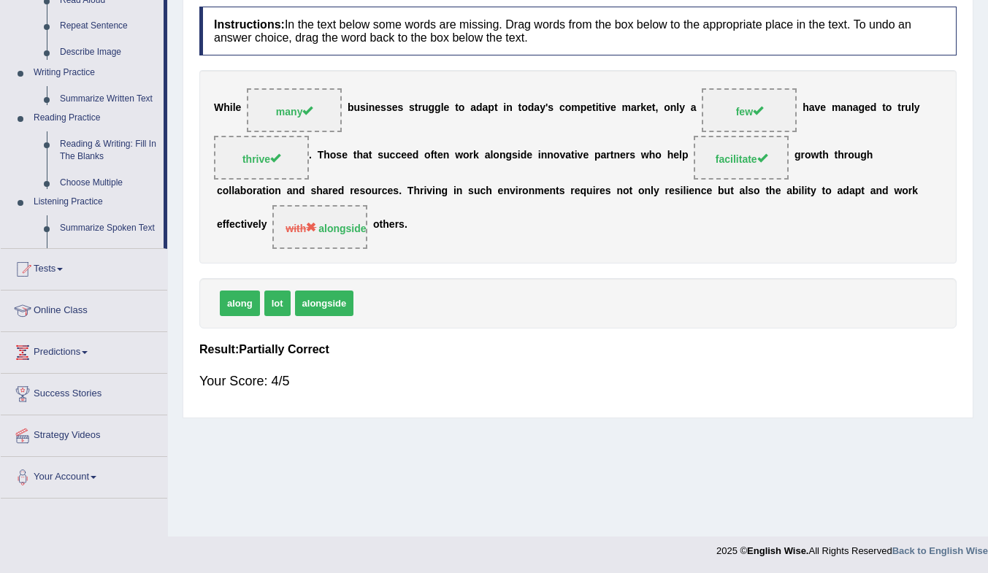
scroll to position [194, 0]
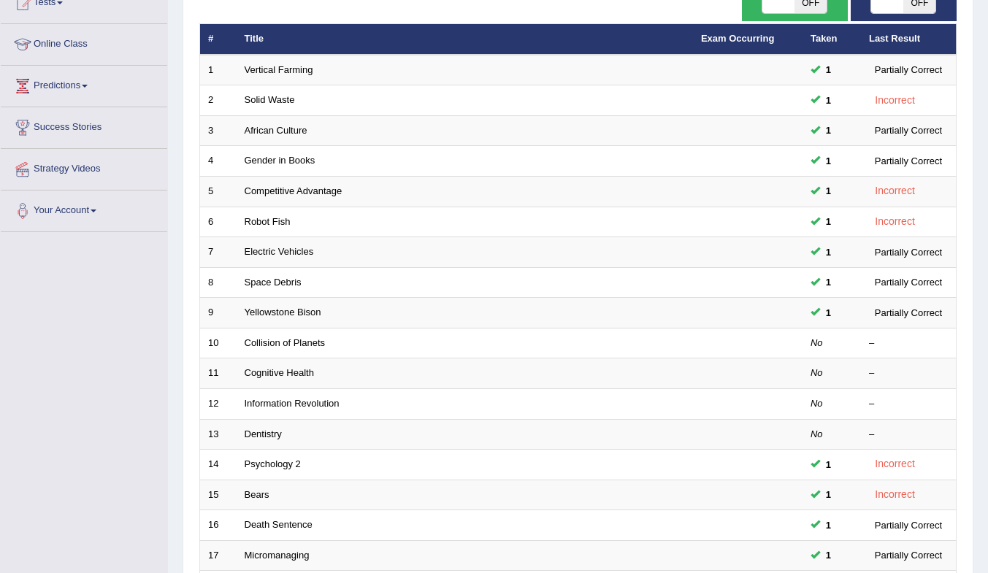
scroll to position [188, 0]
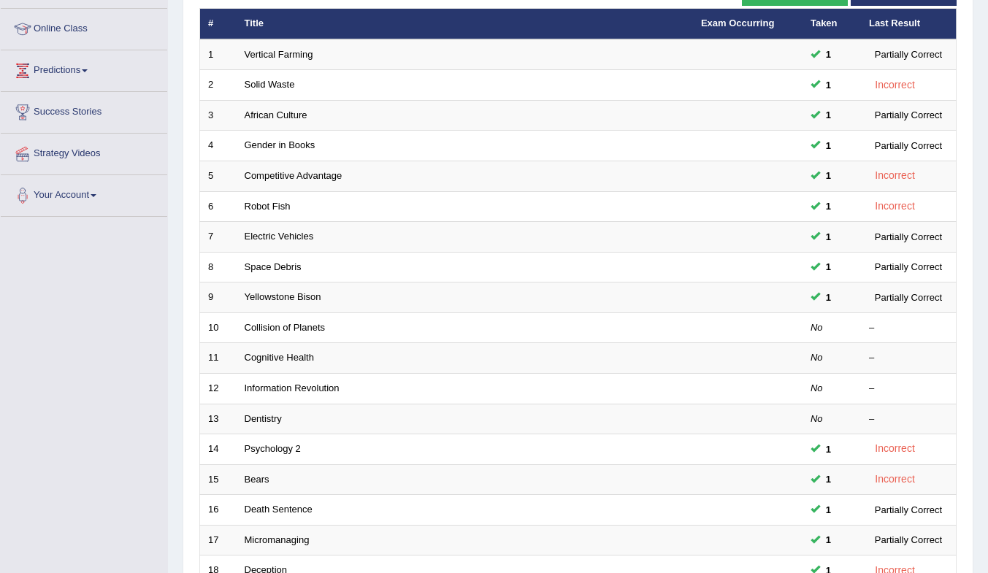
click at [262, 332] on link "Collision of Planets" at bounding box center [285, 327] width 81 height 11
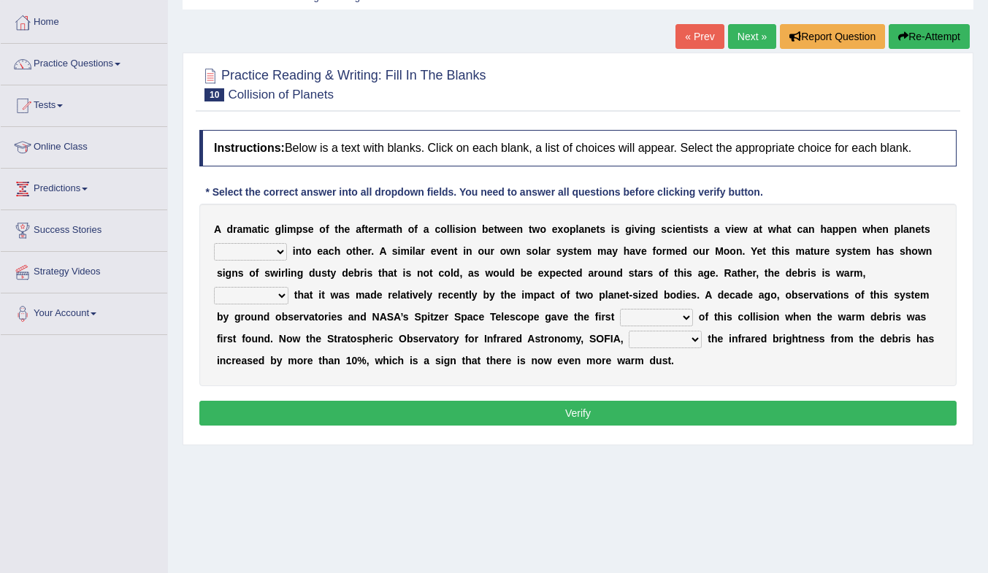
scroll to position [92, 0]
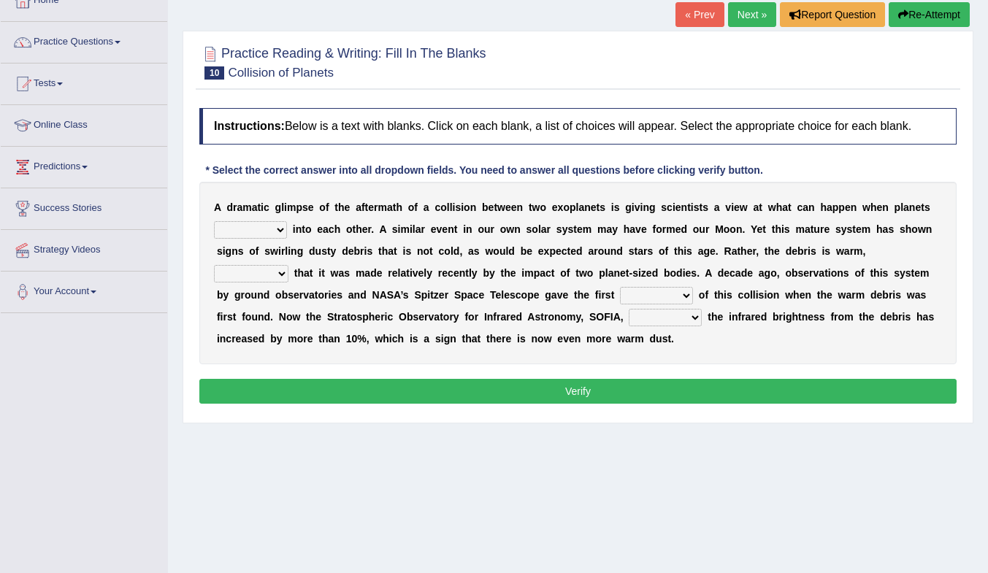
click at [271, 229] on select "crash explore roam implode" at bounding box center [250, 230] width 73 height 18
click at [264, 235] on select "crash explore roam implode" at bounding box center [250, 230] width 73 height 18
select select "crash"
click at [214, 221] on select "crash explore roam implode" at bounding box center [250, 230] width 73 height 18
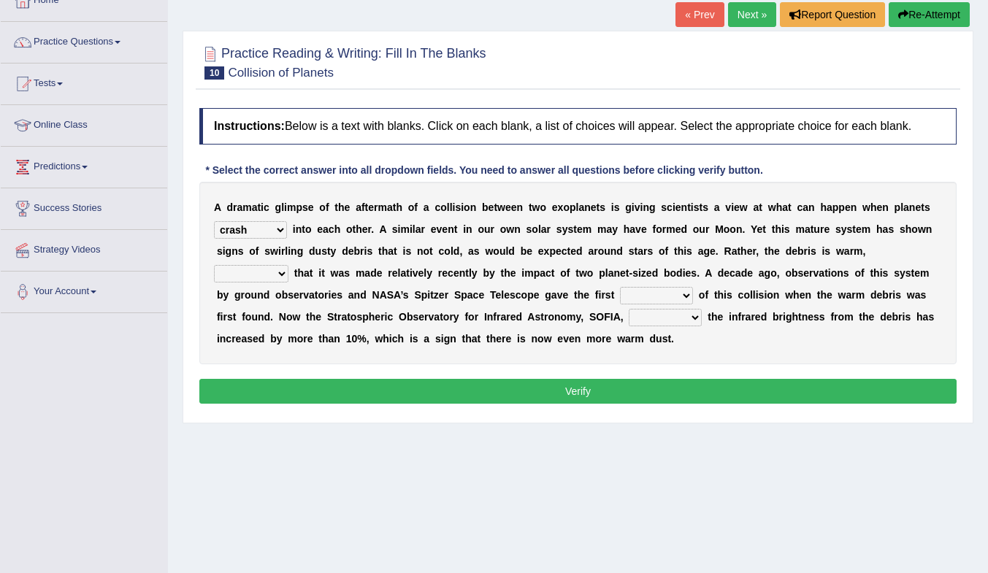
click at [276, 278] on select "reinforcing sentencing forging conducing" at bounding box center [251, 274] width 75 height 18
click at [271, 272] on select "reinforcing sentencing forging conducing" at bounding box center [251, 274] width 75 height 18
click at [412, 282] on div "A d r a m a t i c g l i m p s e o f t h e a f t e r m a t h o f a c o l l i s i…" at bounding box center [578, 273] width 758 height 183
click at [644, 297] on select "pints faints hints taints" at bounding box center [656, 296] width 73 height 18
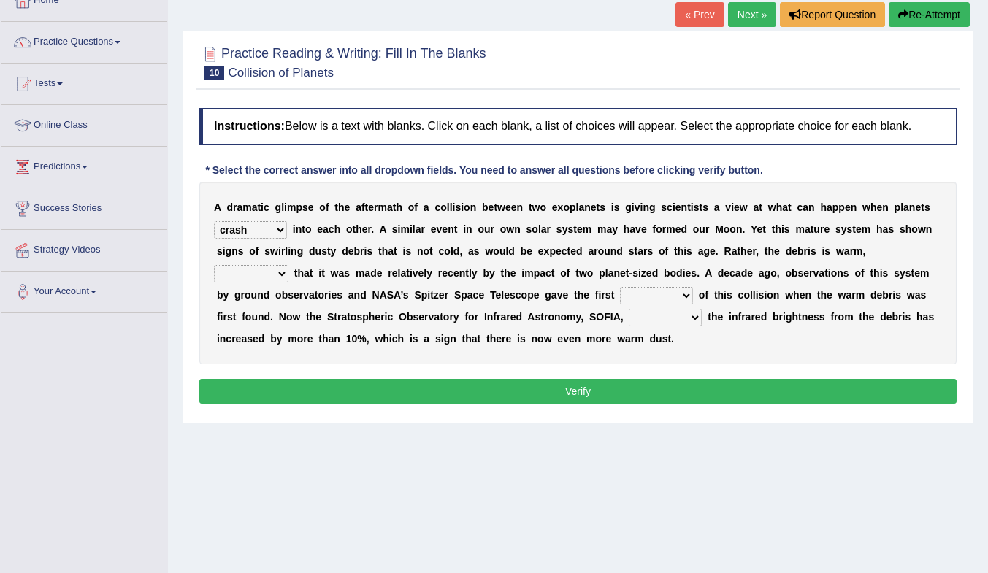
click at [620, 287] on select "pints faints hints taints" at bounding box center [656, 296] width 73 height 18
click at [674, 297] on select "pints faints hints taints" at bounding box center [656, 296] width 73 height 18
click at [620, 287] on select "pints faints hints taints" at bounding box center [656, 296] width 73 height 18
click at [679, 293] on select "pints faints hints taints" at bounding box center [656, 296] width 73 height 18
select select "hints"
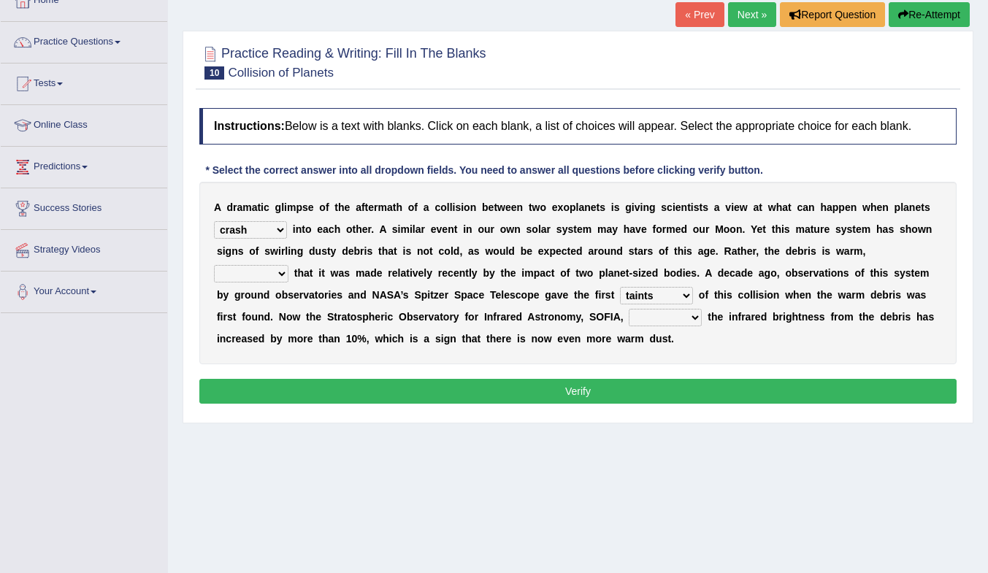
click at [620, 287] on select "pints faints hints taints" at bounding box center [656, 296] width 73 height 18
click at [681, 323] on select "concealed revealed repealed unsealed" at bounding box center [665, 318] width 73 height 18
click at [629, 309] on select "concealed revealed repealed unsealed" at bounding box center [665, 318] width 73 height 18
click at [691, 320] on select "concealed revealed repealed unsealed" at bounding box center [665, 318] width 73 height 18
click at [666, 294] on select "pints faints hints taints" at bounding box center [656, 296] width 73 height 18
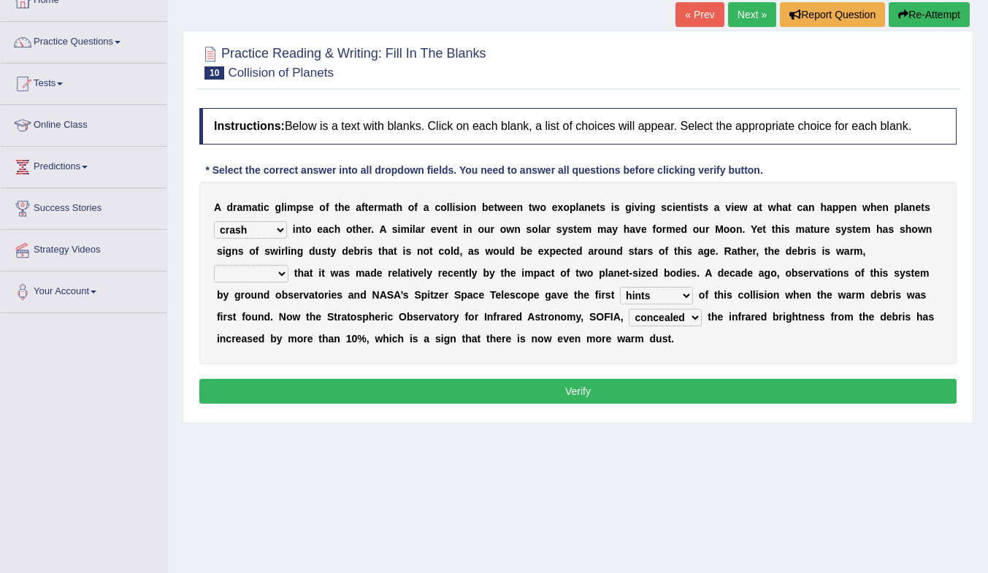
click at [666, 294] on select "pints faints hints taints" at bounding box center [656, 296] width 73 height 18
click at [693, 315] on select "concealed revealed repealed unsealed" at bounding box center [665, 318] width 73 height 18
click at [629, 309] on select "concealed revealed repealed unsealed" at bounding box center [665, 318] width 73 height 18
click at [676, 317] on select "concealed revealed repealed unsealed" at bounding box center [665, 318] width 73 height 18
select select "revealed"
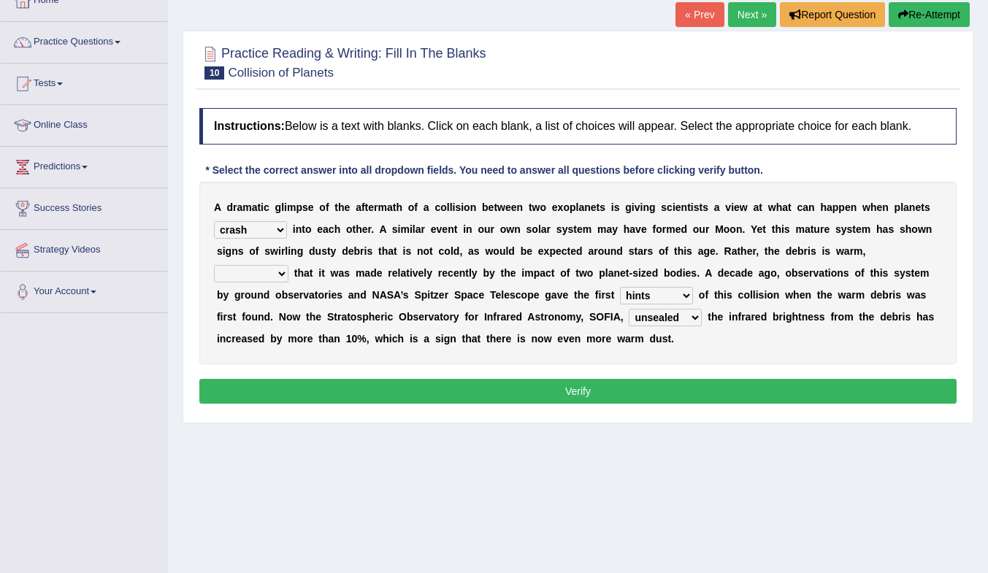
click at [629, 309] on select "concealed revealed repealed unsealed" at bounding box center [665, 318] width 73 height 18
click at [259, 275] on select "reinforcing sentencing forging conducing" at bounding box center [251, 274] width 75 height 18
select select "reinforcing"
click at [214, 265] on select "reinforcing sentencing forging conducing" at bounding box center [251, 274] width 75 height 18
click at [519, 383] on button "Verify" at bounding box center [578, 391] width 758 height 25
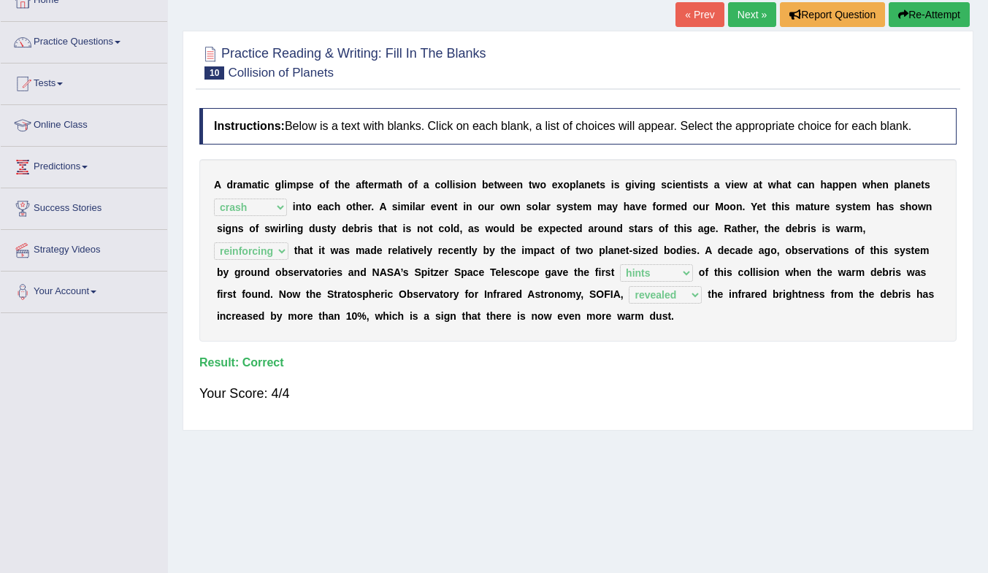
click at [744, 8] on link "Next »" at bounding box center [752, 14] width 48 height 25
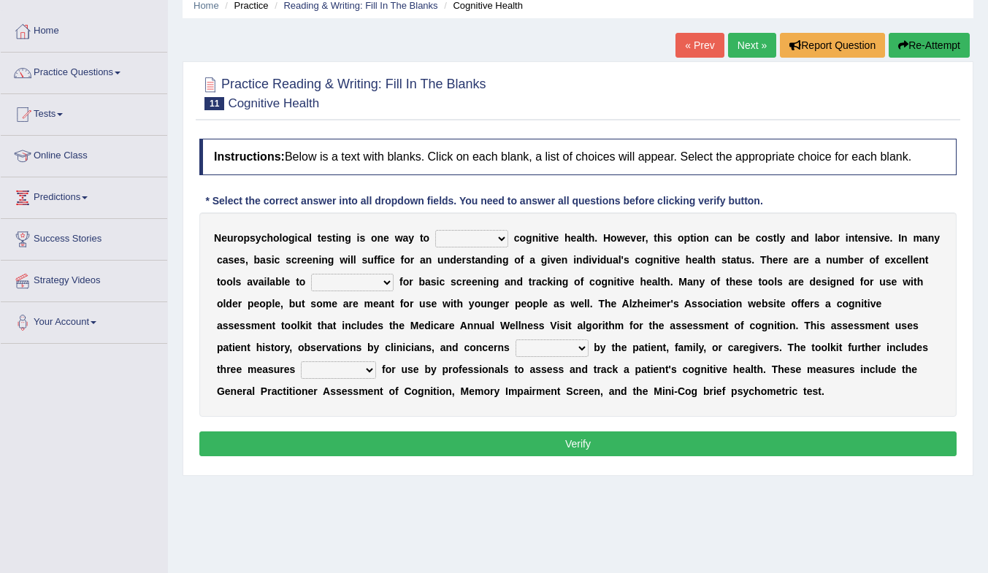
scroll to position [80, 0]
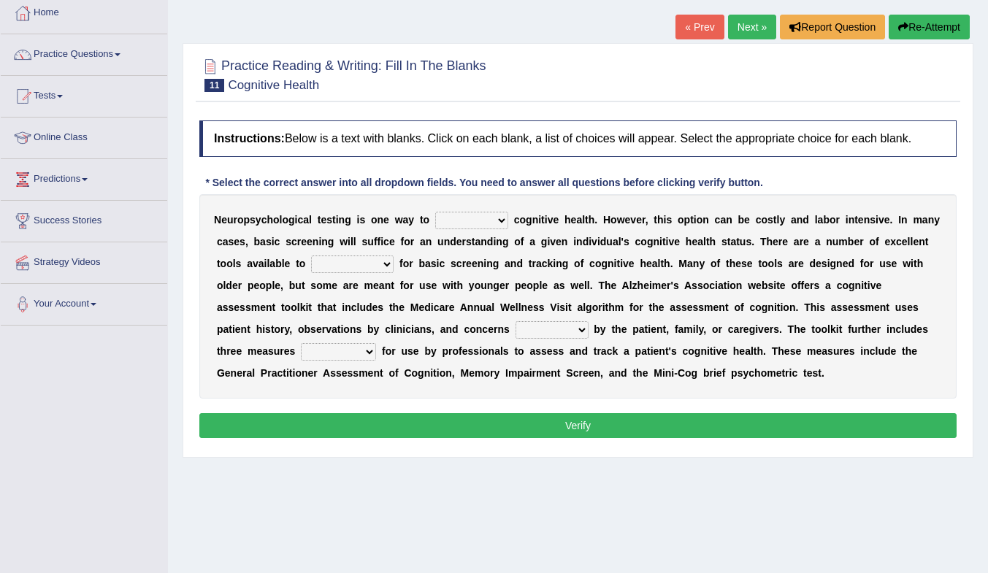
click at [477, 223] on select "obsess assess possess access" at bounding box center [471, 221] width 73 height 18
select select "access"
click at [435, 212] on select "obsess assess possess access" at bounding box center [471, 221] width 73 height 18
click at [370, 263] on select "stationers practitioners petitioners questioners" at bounding box center [352, 265] width 83 height 18
click at [311, 256] on select "stationers practitioners petitioners questioners" at bounding box center [352, 265] width 83 height 18
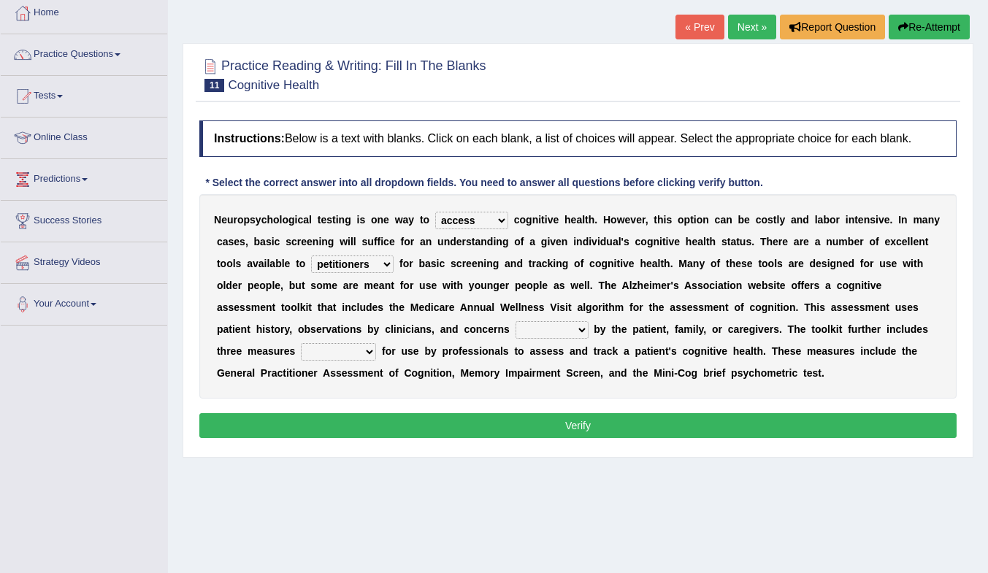
click at [381, 263] on select "stationers practitioners petitioners questioners" at bounding box center [352, 265] width 83 height 18
click at [311, 256] on select "stationers practitioners petitioners questioners" at bounding box center [352, 265] width 83 height 18
click at [358, 270] on select "stationers practitioners petitioners questioners" at bounding box center [352, 265] width 83 height 18
select select "practitioners"
click at [311, 256] on select "stationers practitioners petitioners questioners" at bounding box center [352, 265] width 83 height 18
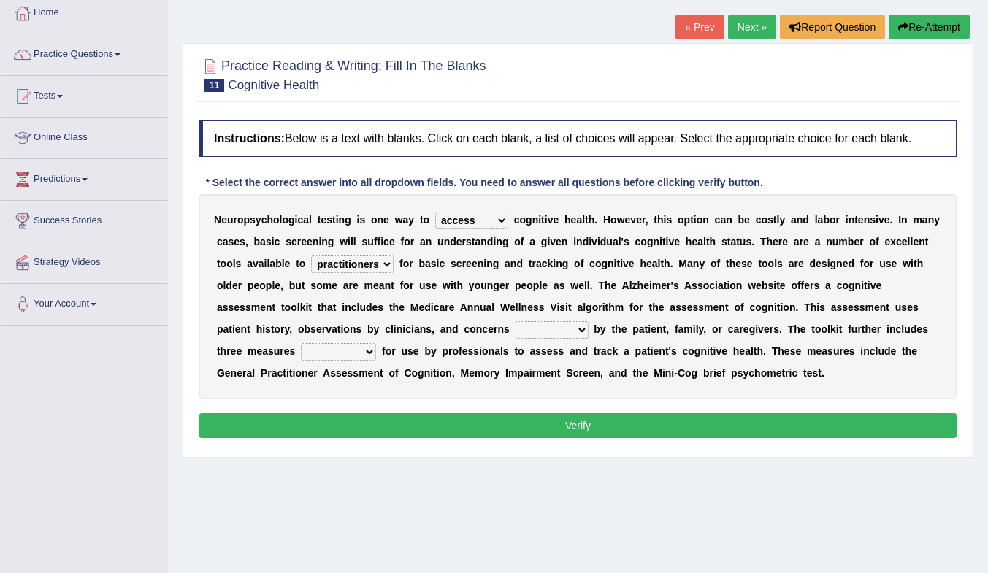
click at [562, 329] on select "raised rising arising praised" at bounding box center [552, 330] width 73 height 18
click at [629, 382] on div "N e u r o p s y c h o l o g i c a l t e s t i n g i s o n e w a y t o obsess as…" at bounding box center [578, 296] width 758 height 205
click at [350, 357] on select "validated intimidated dilapidated antedated" at bounding box center [338, 352] width 75 height 18
select select "dilapidated"
click at [301, 343] on select "validated intimidated dilapidated antedated" at bounding box center [338, 352] width 75 height 18
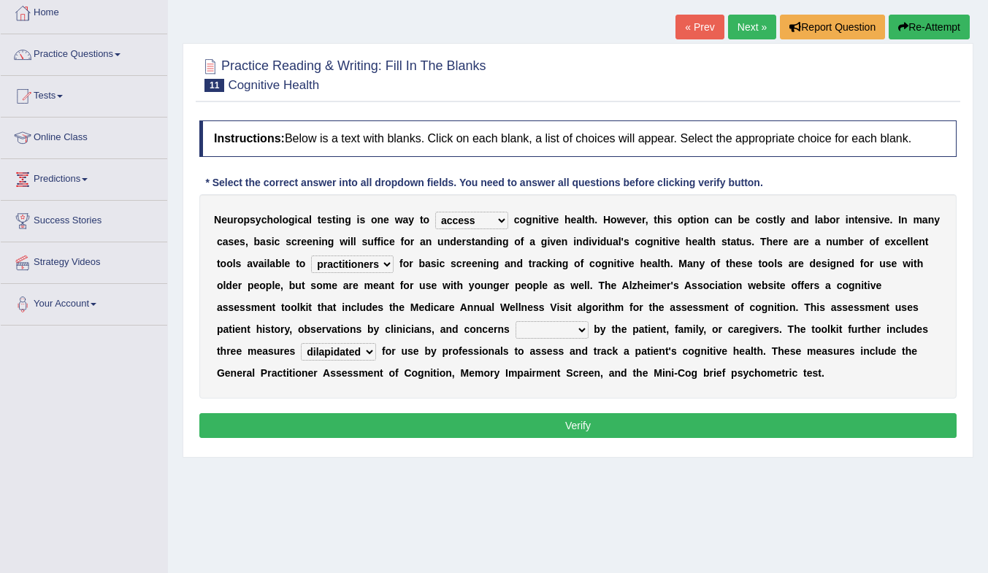
click at [545, 325] on select "raised rising arising praised" at bounding box center [552, 330] width 73 height 18
select select "raised"
click at [516, 321] on select "raised rising arising praised" at bounding box center [552, 330] width 73 height 18
click at [585, 427] on button "Verify" at bounding box center [578, 425] width 758 height 25
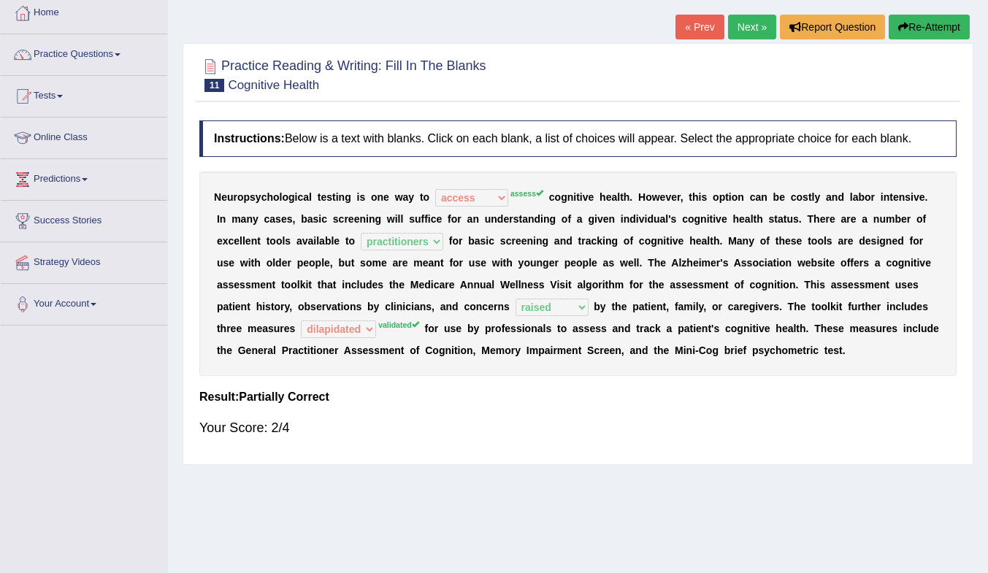
click at [754, 22] on link "Next »" at bounding box center [752, 27] width 48 height 25
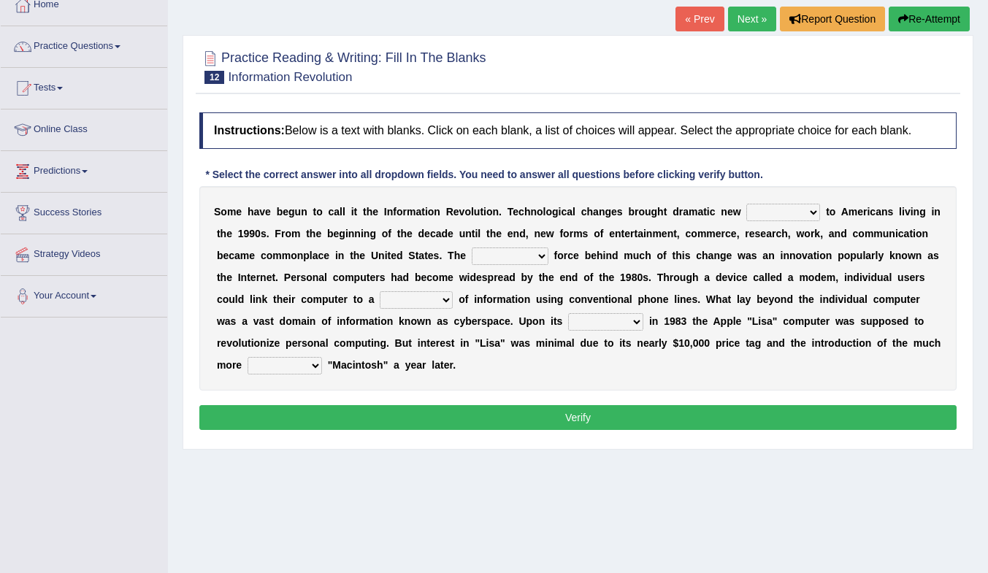
scroll to position [99, 0]
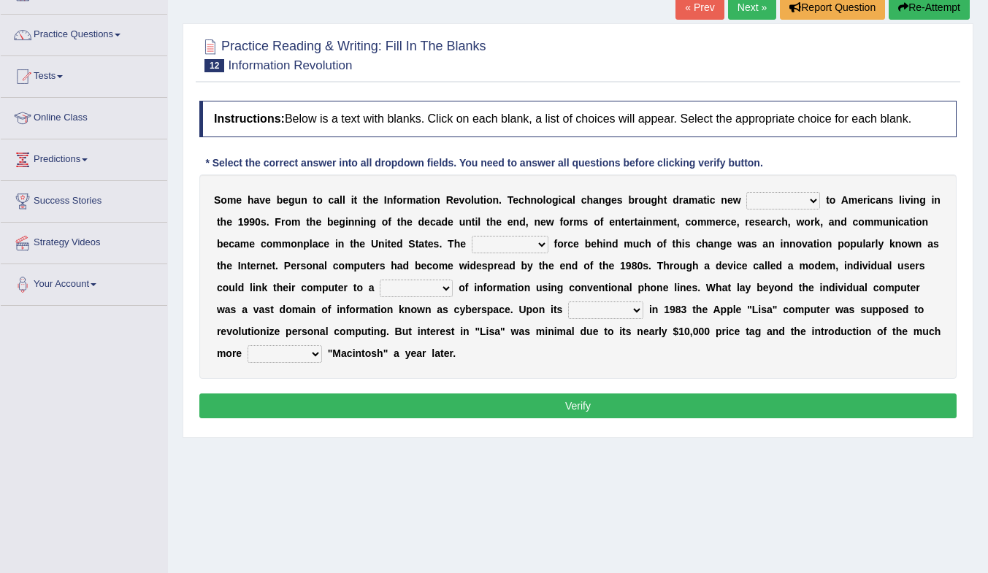
click at [792, 200] on select "challenges puzzles options confusion" at bounding box center [784, 201] width 74 height 18
select select "options"
click at [747, 192] on select "challenges puzzles options confusion" at bounding box center [784, 201] width 74 height 18
click at [800, 201] on select "challenges puzzles options confusion" at bounding box center [784, 201] width 74 height 18
click at [886, 275] on div "S o m e h a v e b e g u n t o c a l l i t t h e I n f o r m a t i o n R e v o l…" at bounding box center [578, 277] width 758 height 205
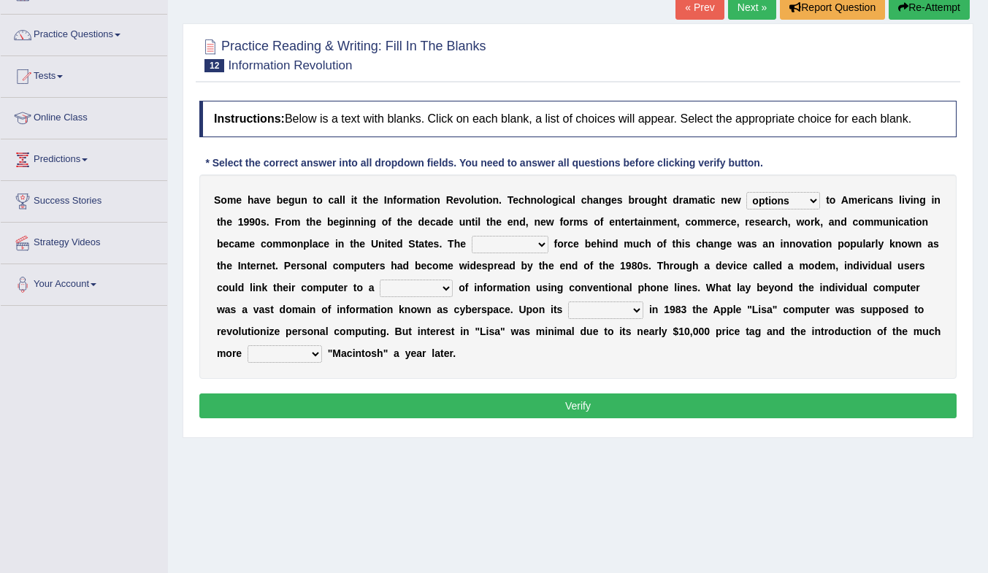
click at [508, 244] on select "unremitting uninspiring driving insinuating" at bounding box center [510, 245] width 77 height 18
click at [614, 268] on b at bounding box center [617, 266] width 6 height 12
click at [413, 42] on h2 "Practice Reading & Writing: Fill In The Blanks 12 Information Revolution" at bounding box center [342, 54] width 287 height 37
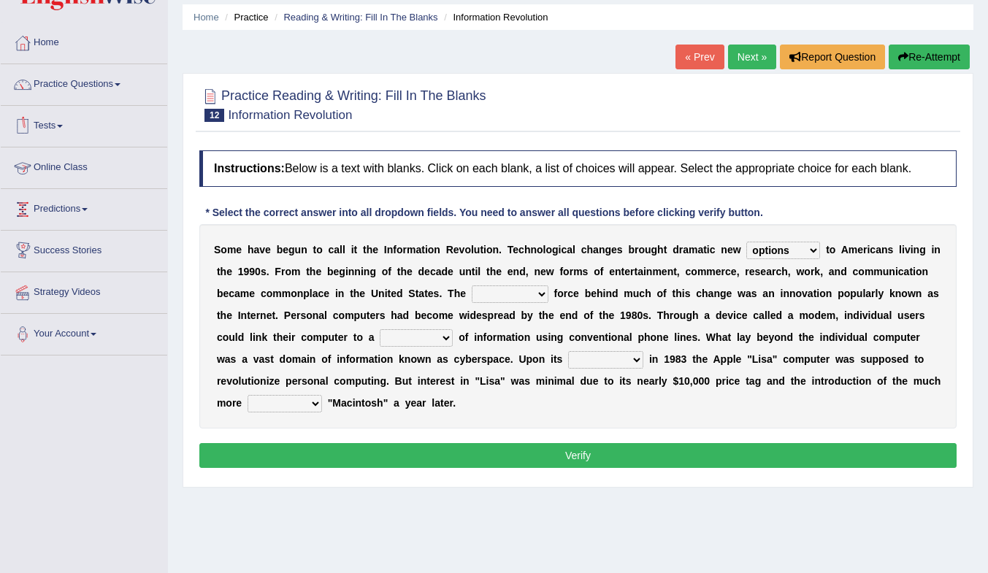
scroll to position [47, 0]
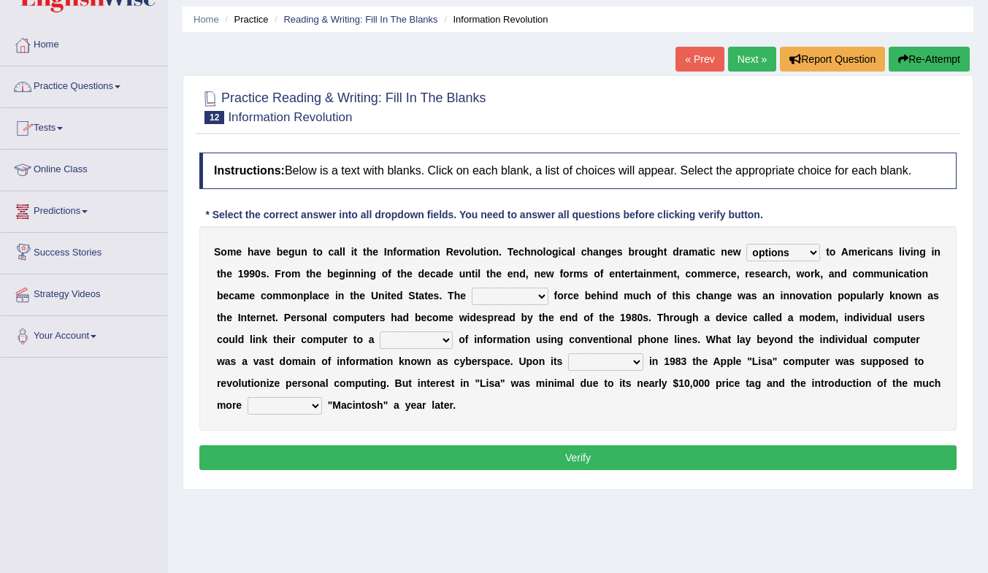
click at [56, 92] on link "Practice Questions" at bounding box center [84, 84] width 167 height 37
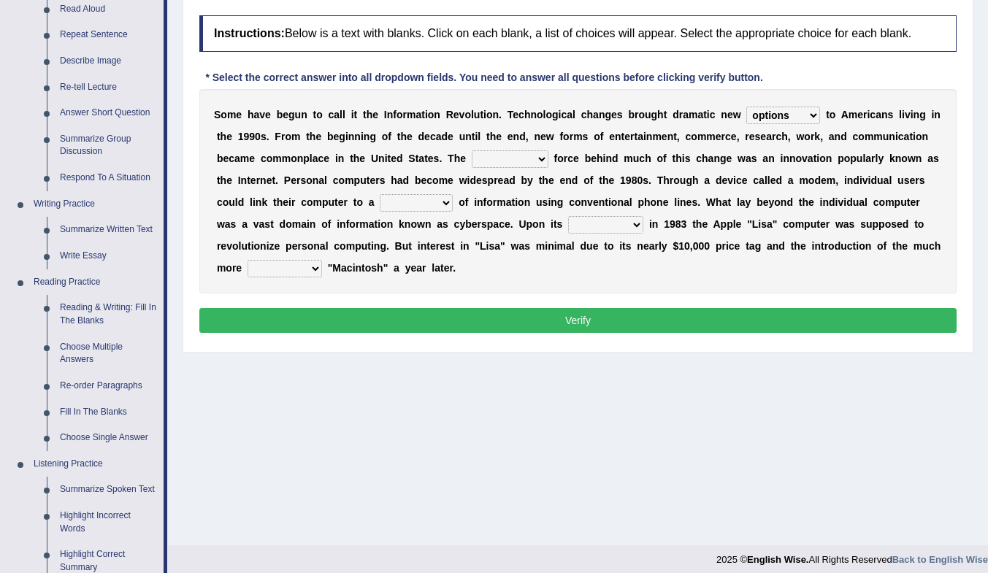
scroll to position [238, 0]
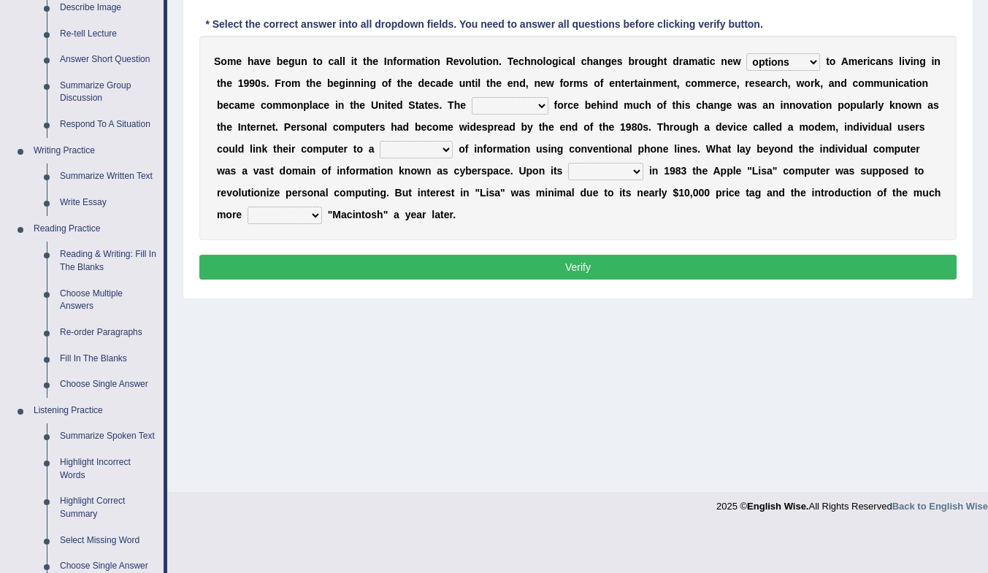
click at [84, 261] on link "Reading & Writing: Fill In The Blanks" at bounding box center [108, 261] width 110 height 39
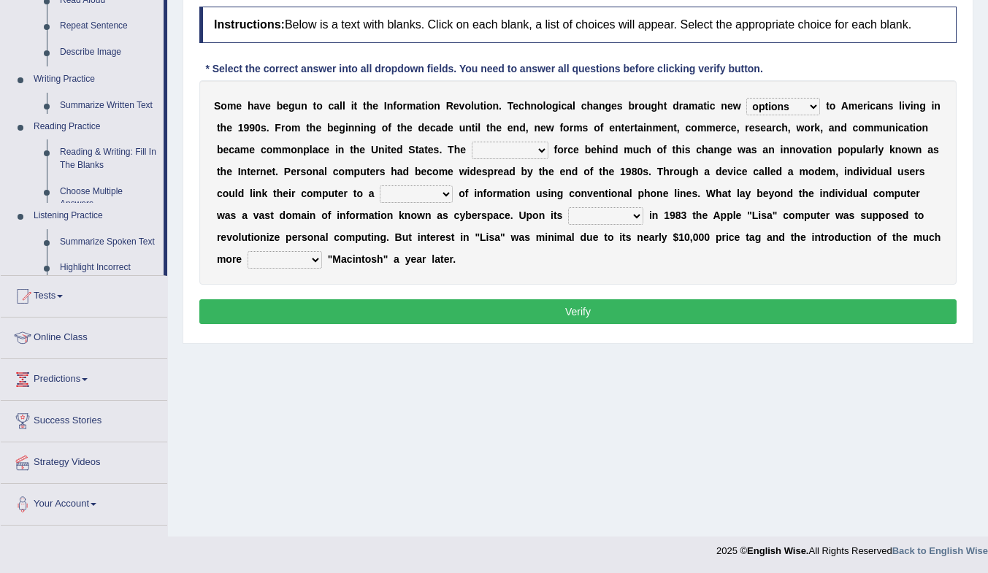
scroll to position [194, 0]
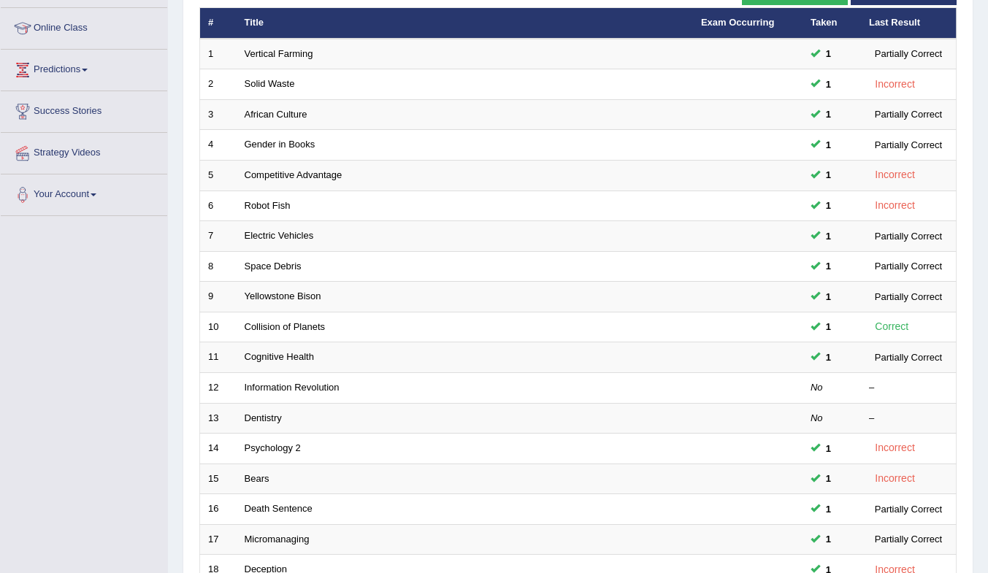
scroll to position [190, 0]
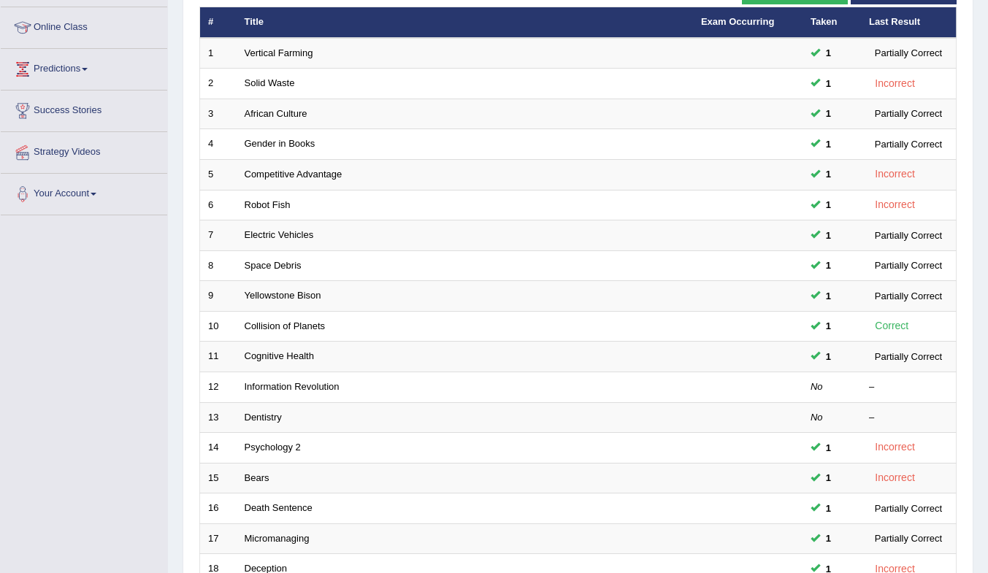
click at [285, 357] on link "Cognitive Health" at bounding box center [279, 356] width 69 height 11
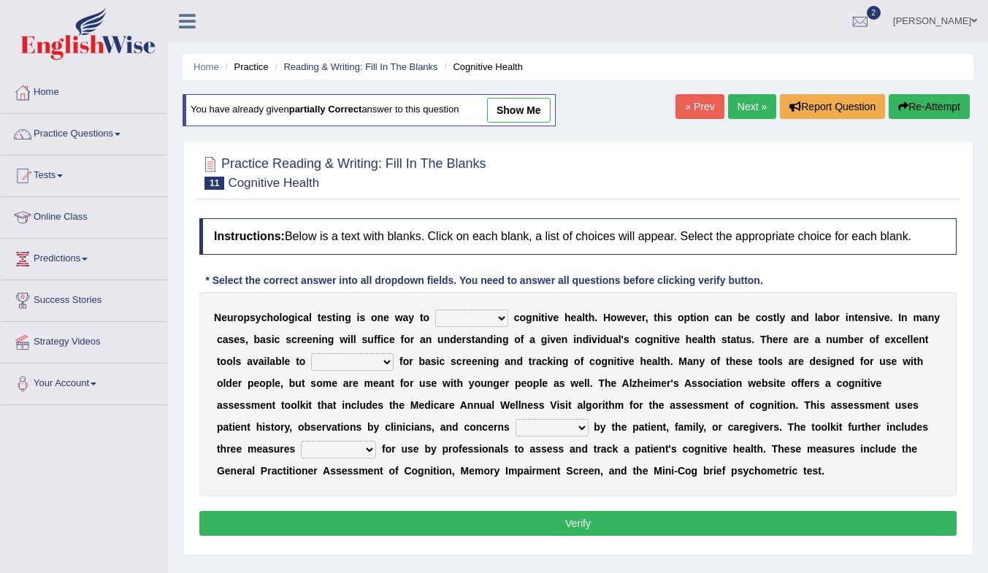
click at [517, 111] on link "show me" at bounding box center [519, 110] width 64 height 25
select select "access"
select select "practitioners"
select select "raised"
select select "dilapidated"
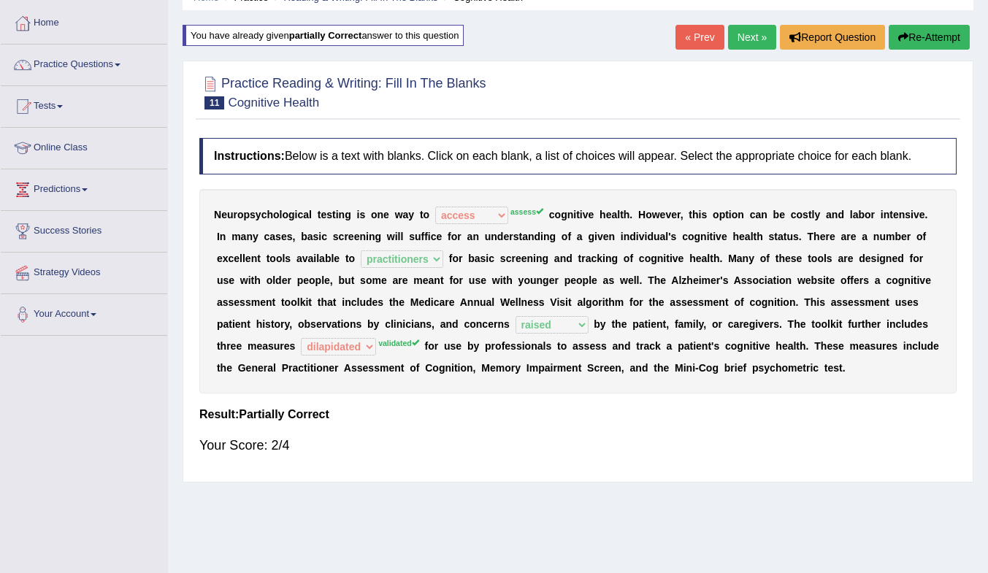
scroll to position [144, 0]
